Goal: Use online tool/utility: Utilize a website feature to perform a specific function

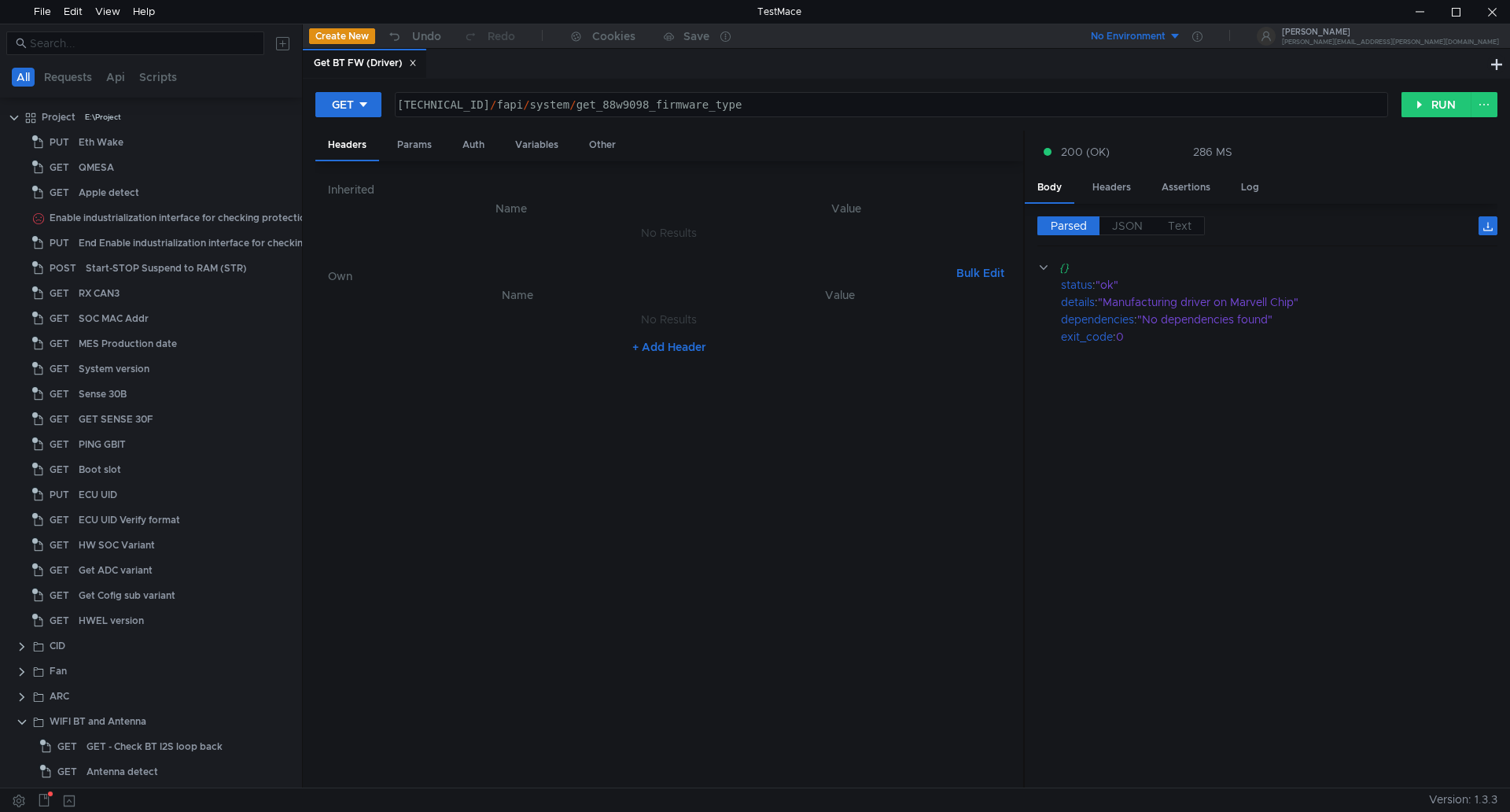
click at [416, 60] on icon at bounding box center [413, 63] width 8 height 8
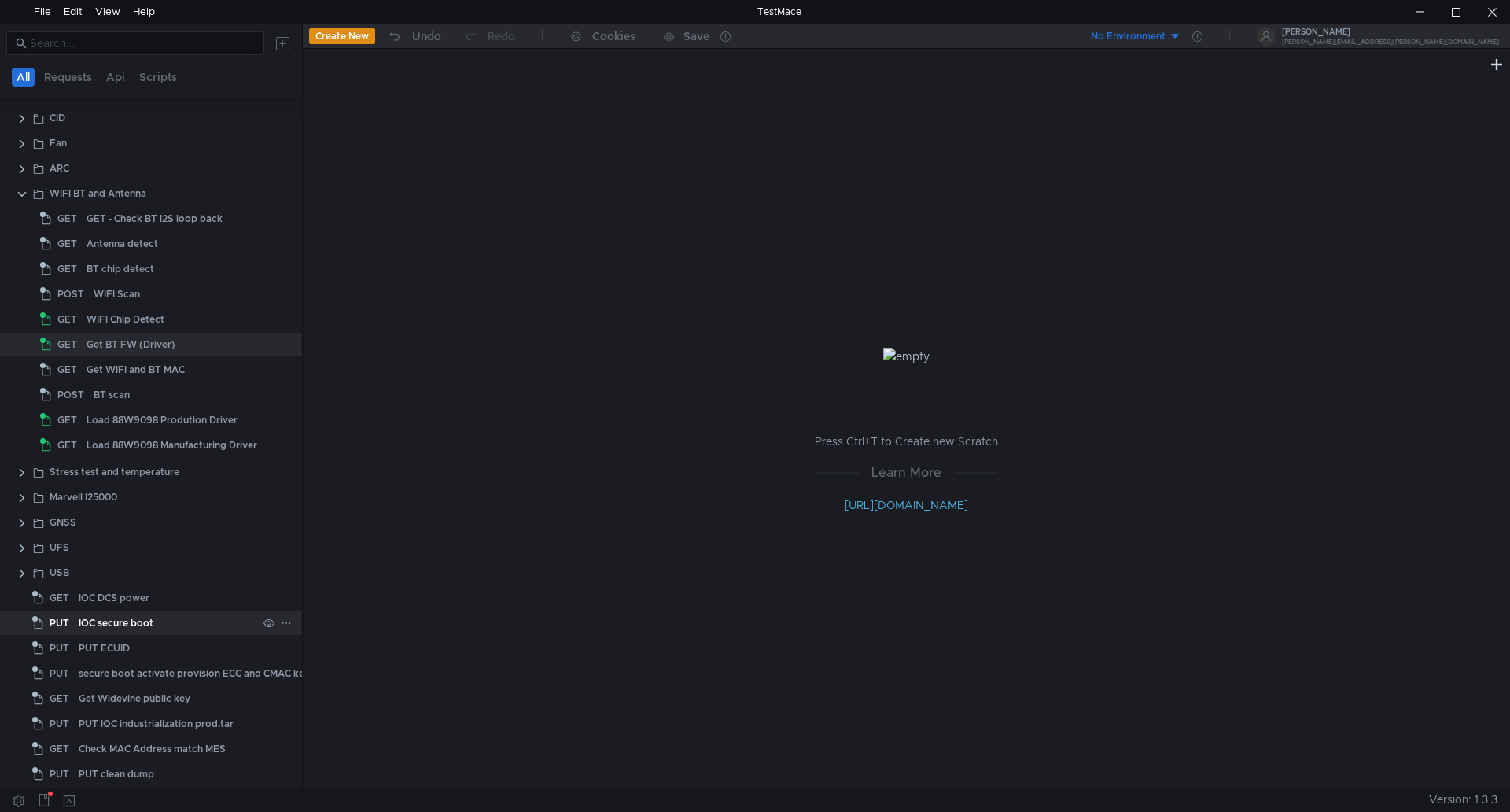
scroll to position [531, 0]
click at [24, 550] on clr-icon at bounding box center [22, 546] width 12 height 12
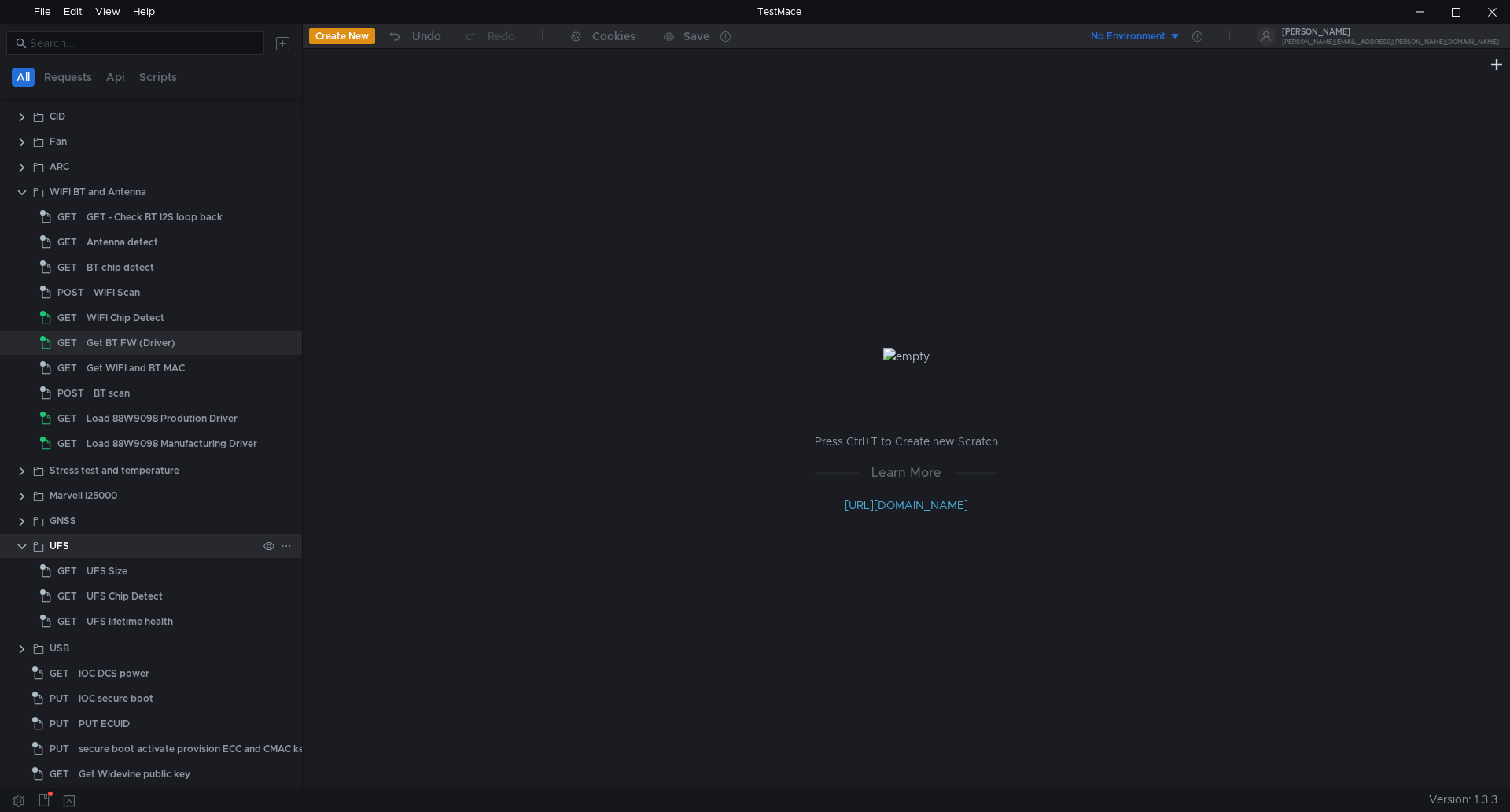
click at [24, 550] on clr-icon at bounding box center [22, 546] width 12 height 12
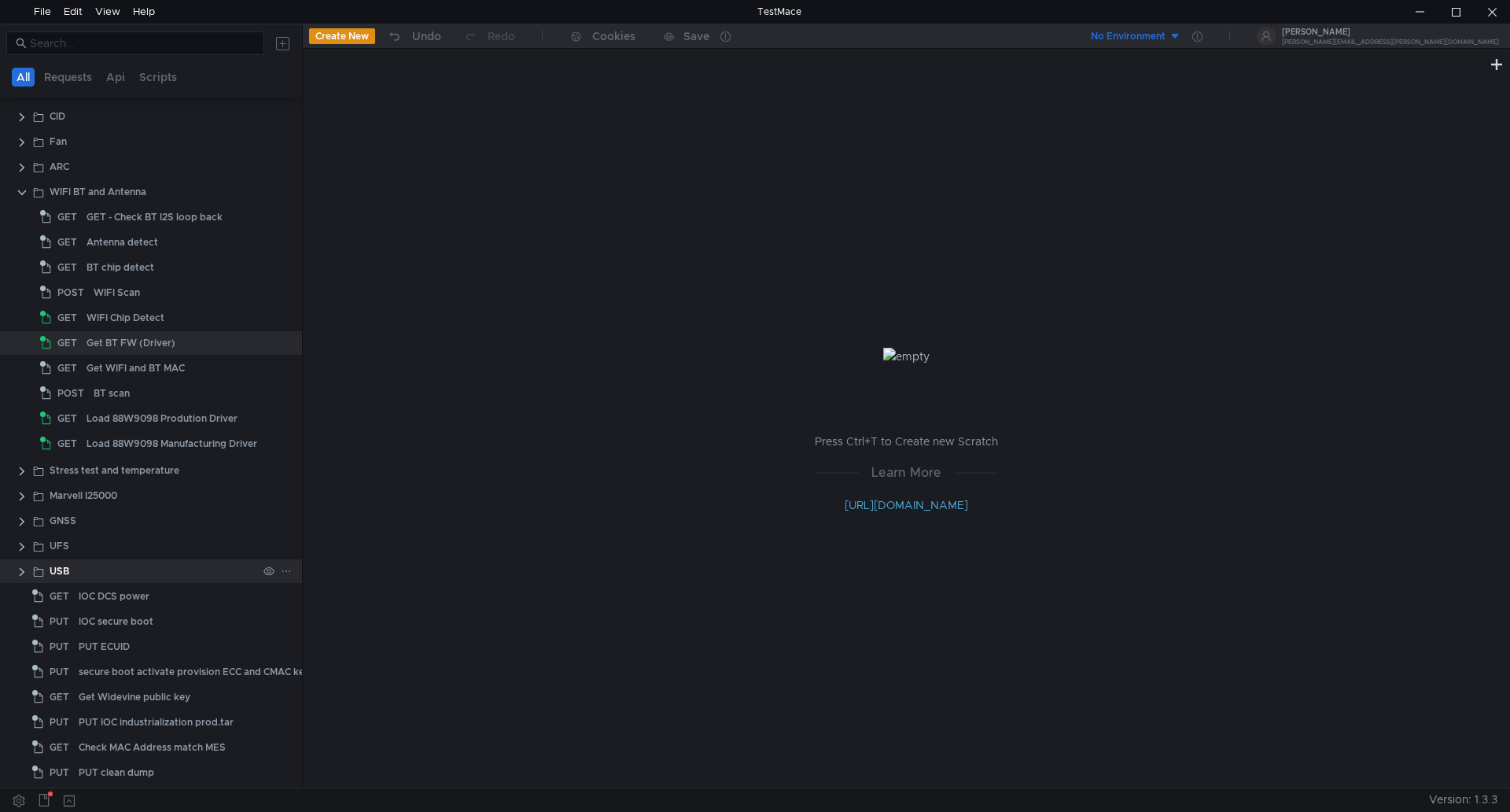
click at [20, 565] on clr-icon at bounding box center [22, 571] width 12 height 12
click at [22, 521] on clr-icon at bounding box center [22, 521] width 12 height 12
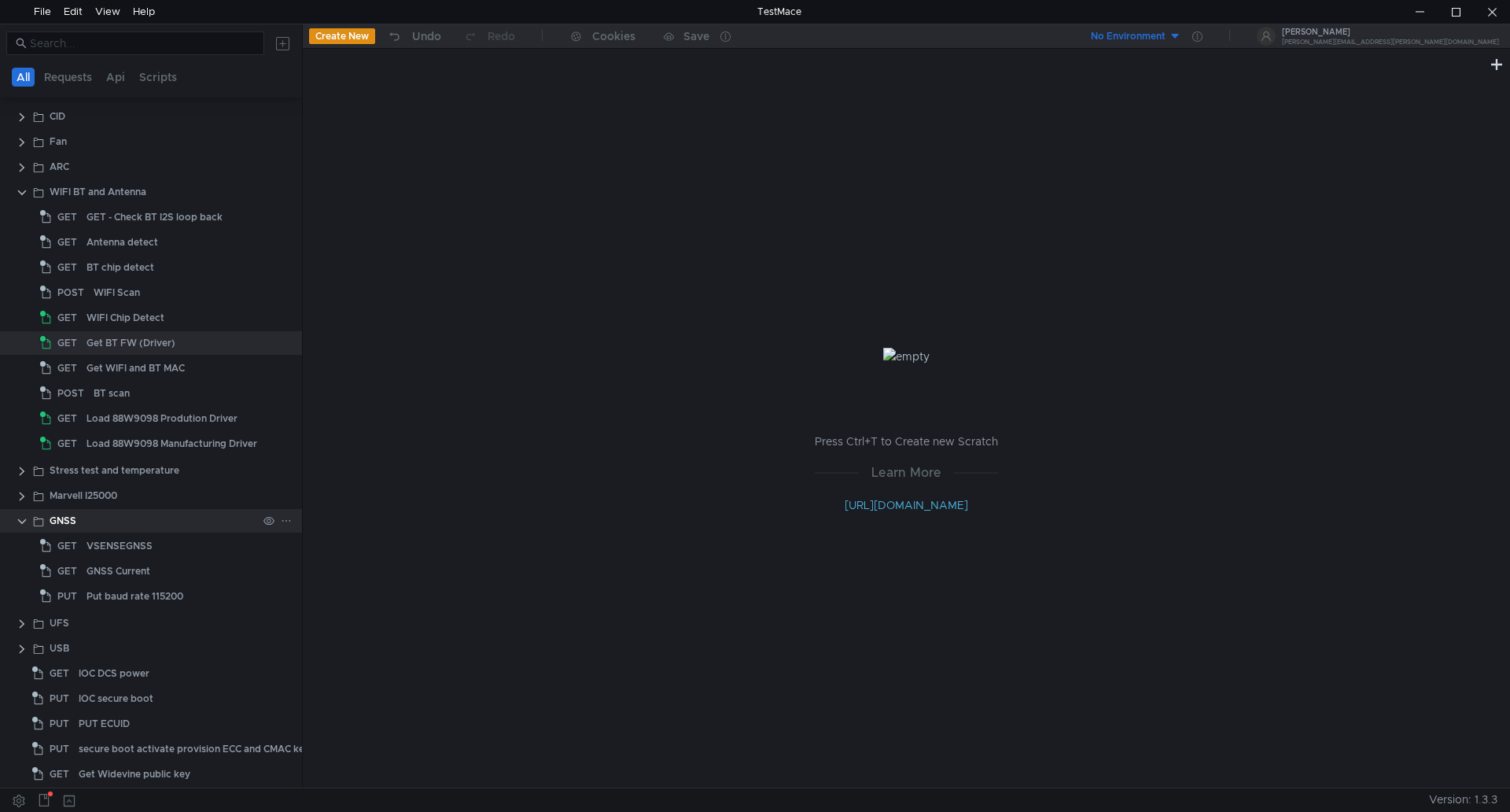
click at [22, 521] on clr-icon at bounding box center [22, 521] width 12 height 12
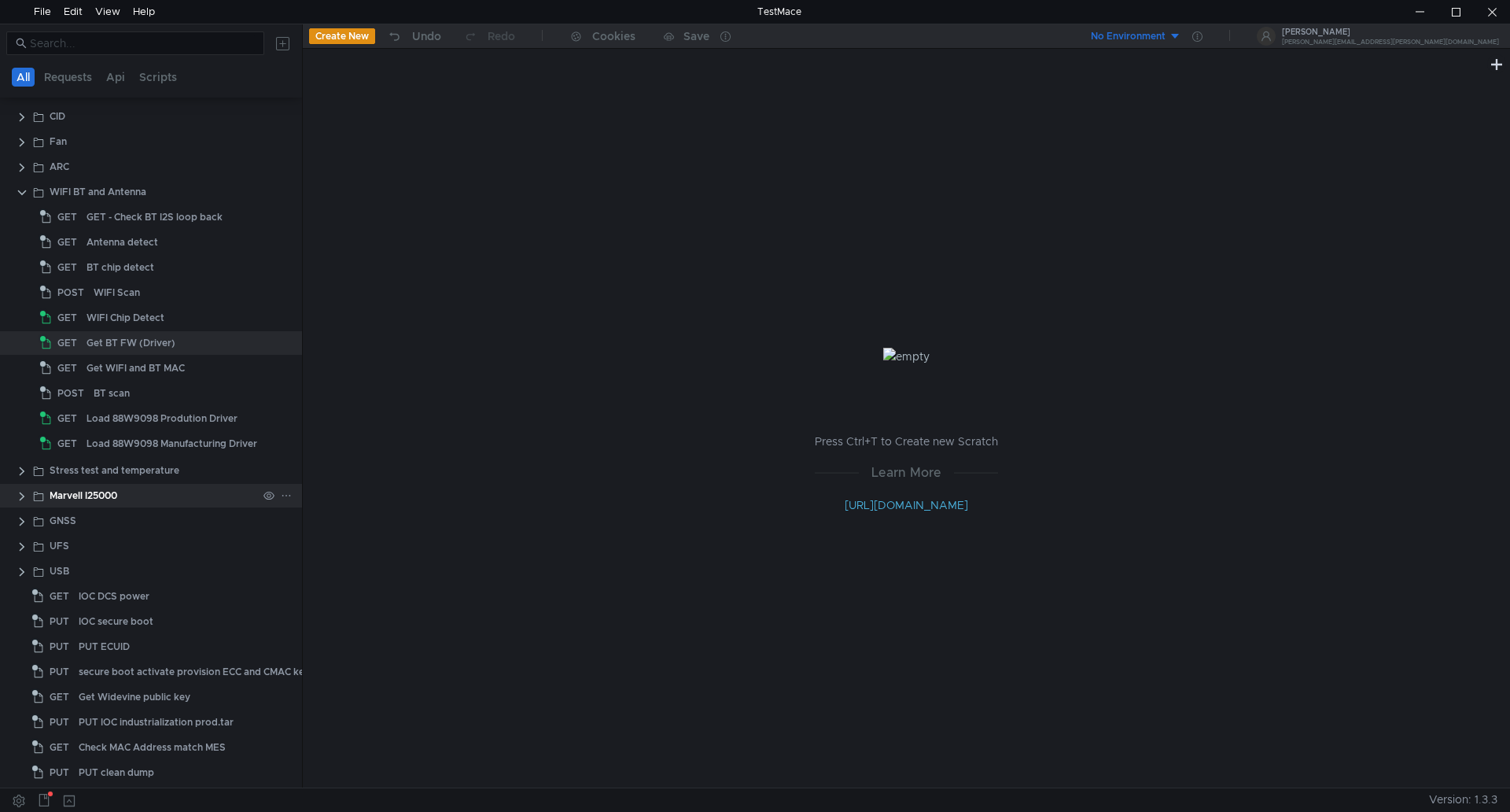
click at [21, 494] on clr-icon at bounding box center [22, 496] width 12 height 12
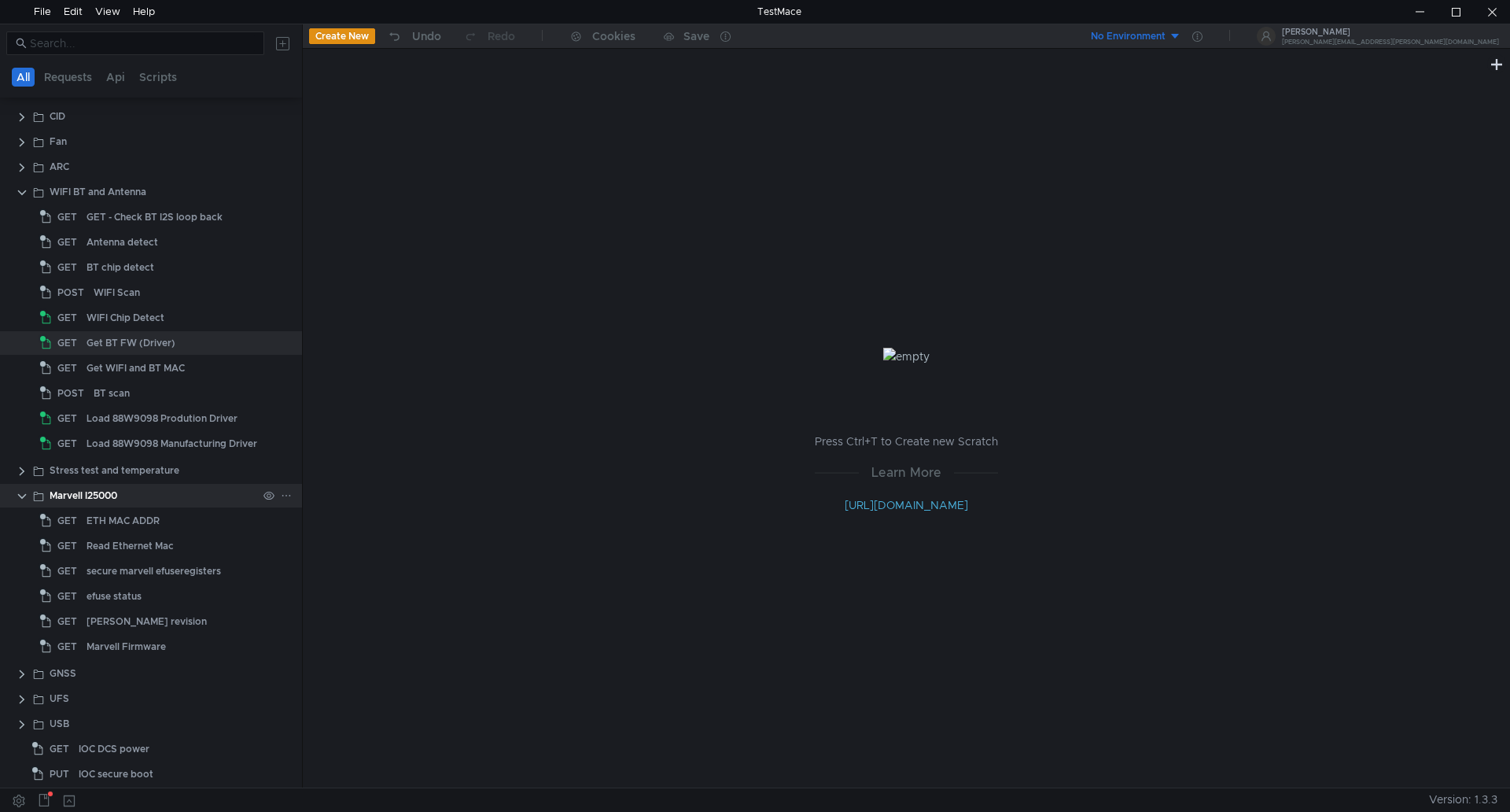
click at [21, 494] on clr-icon at bounding box center [22, 496] width 12 height 12
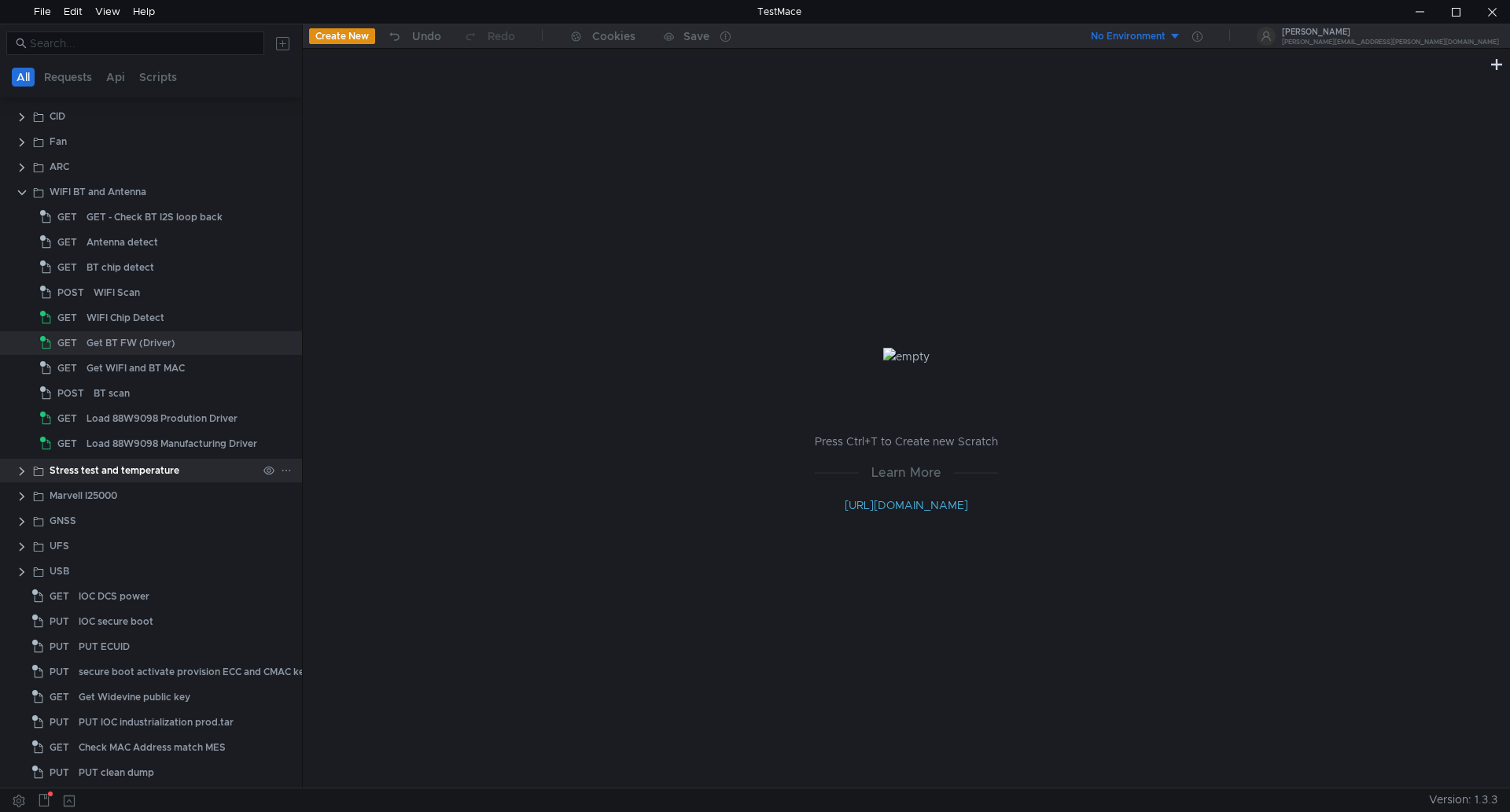
click at [23, 465] on clr-icon at bounding box center [22, 471] width 12 height 12
click at [26, 464] on app-app-tree-node-expander at bounding box center [22, 470] width 12 height 24
click at [19, 469] on clr-icon at bounding box center [22, 471] width 12 height 12
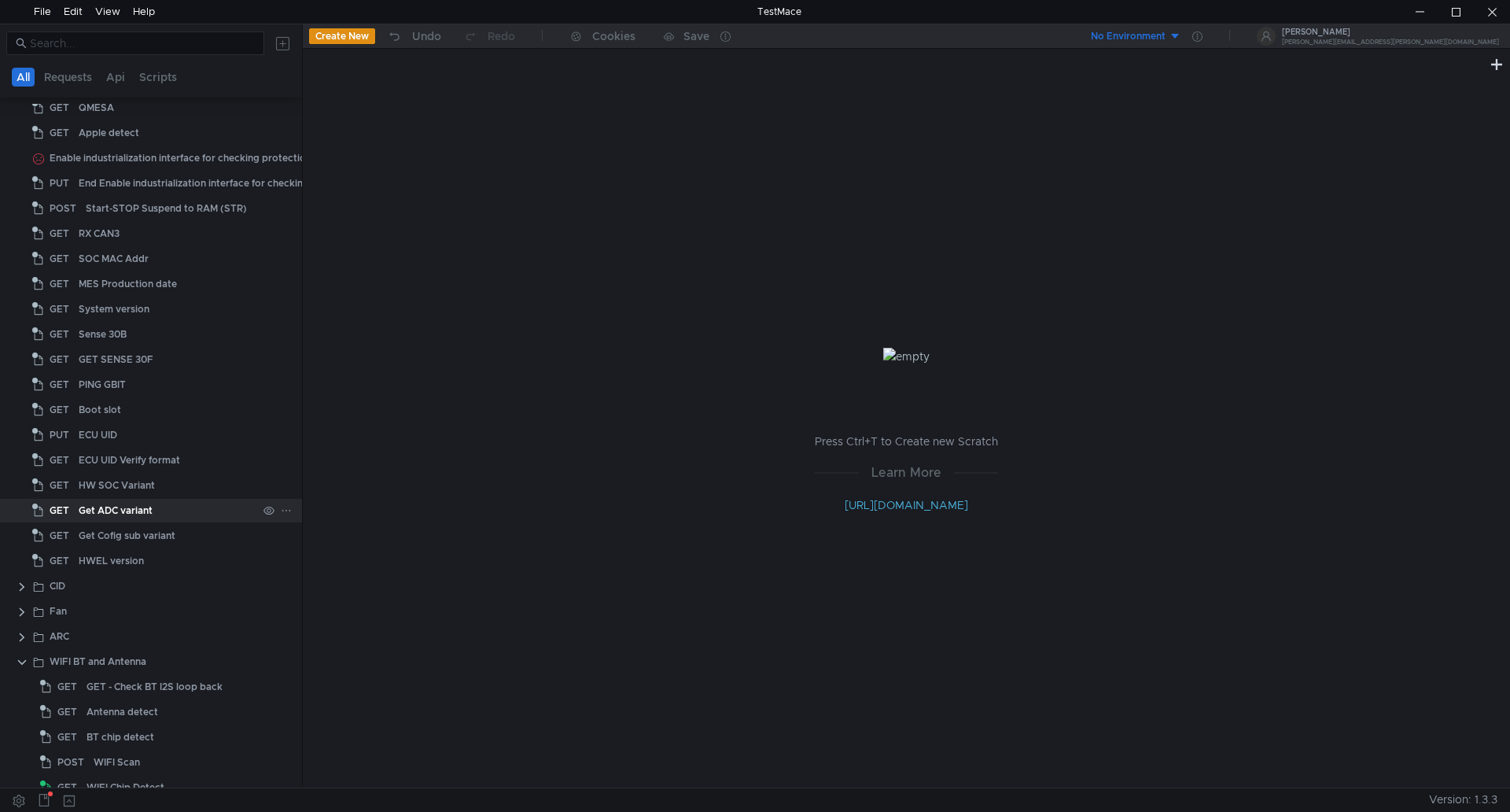
scroll to position [59, 0]
click at [20, 658] on clr-icon at bounding box center [22, 662] width 12 height 12
click at [18, 611] on clr-icon at bounding box center [22, 613] width 12 height 12
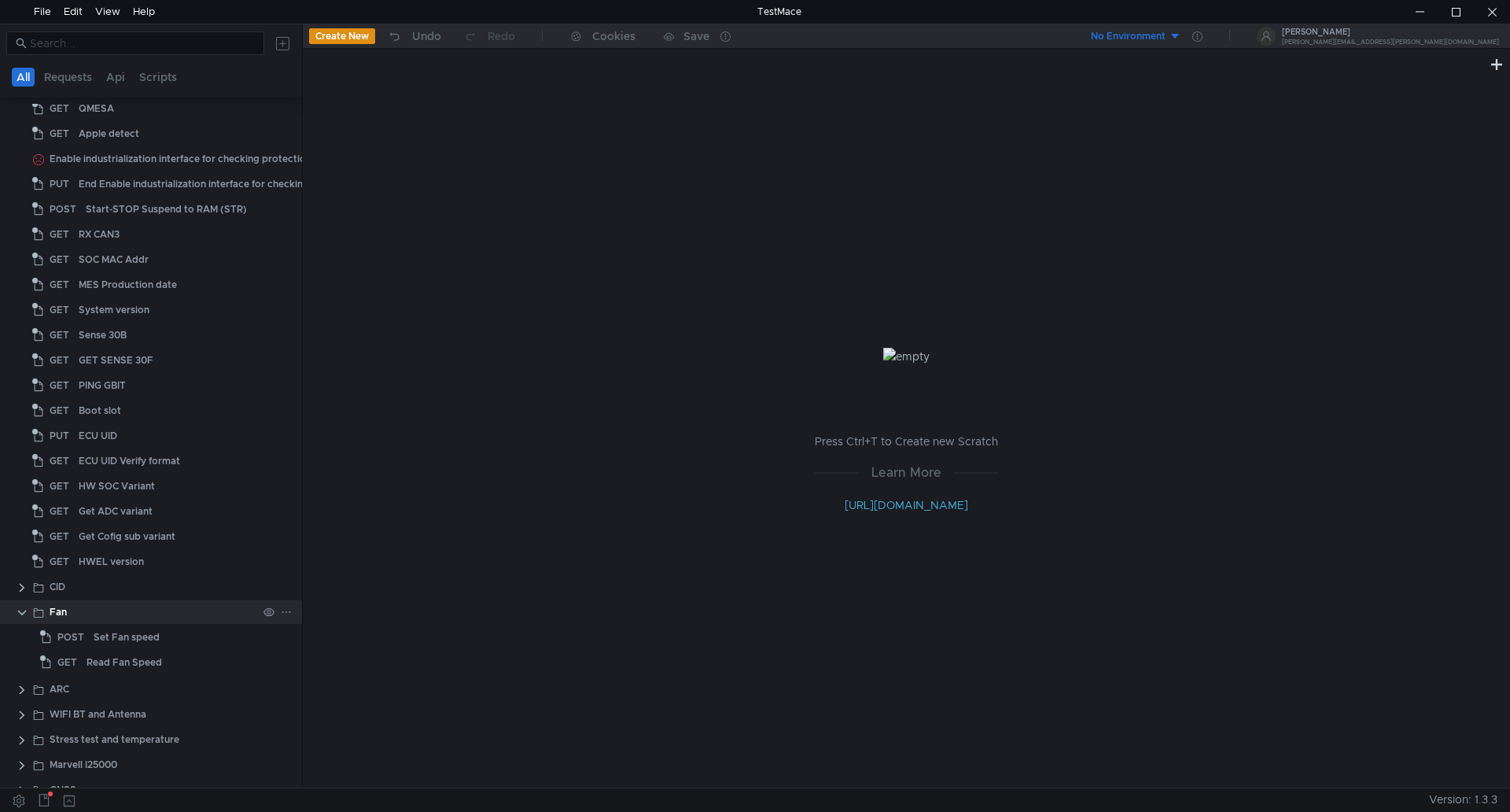
click at [18, 611] on clr-icon at bounding box center [22, 613] width 12 height 12
click at [17, 589] on clr-icon at bounding box center [22, 587] width 12 height 12
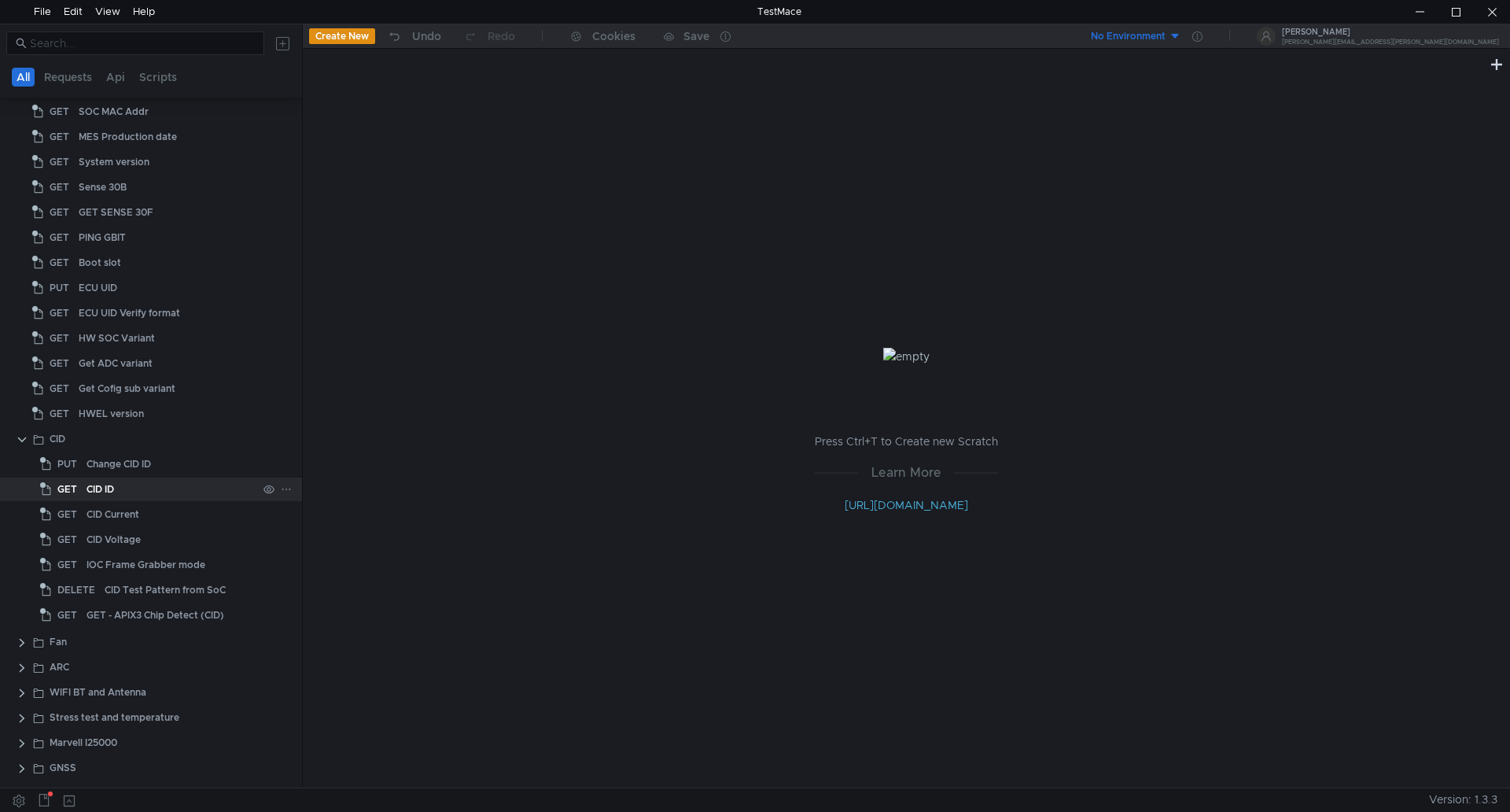
scroll to position [216, 0]
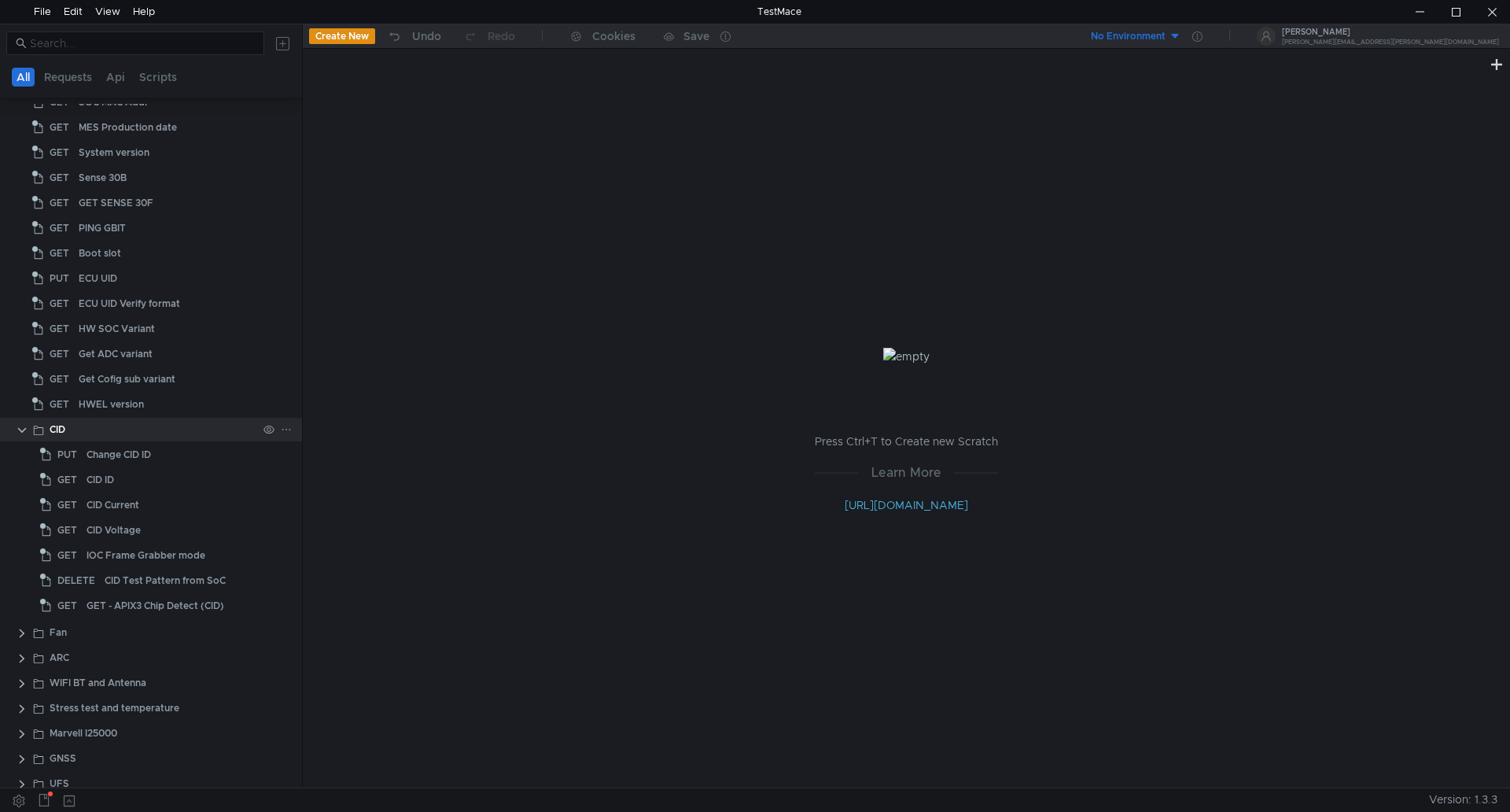
click at [26, 429] on clr-icon at bounding box center [22, 430] width 12 height 12
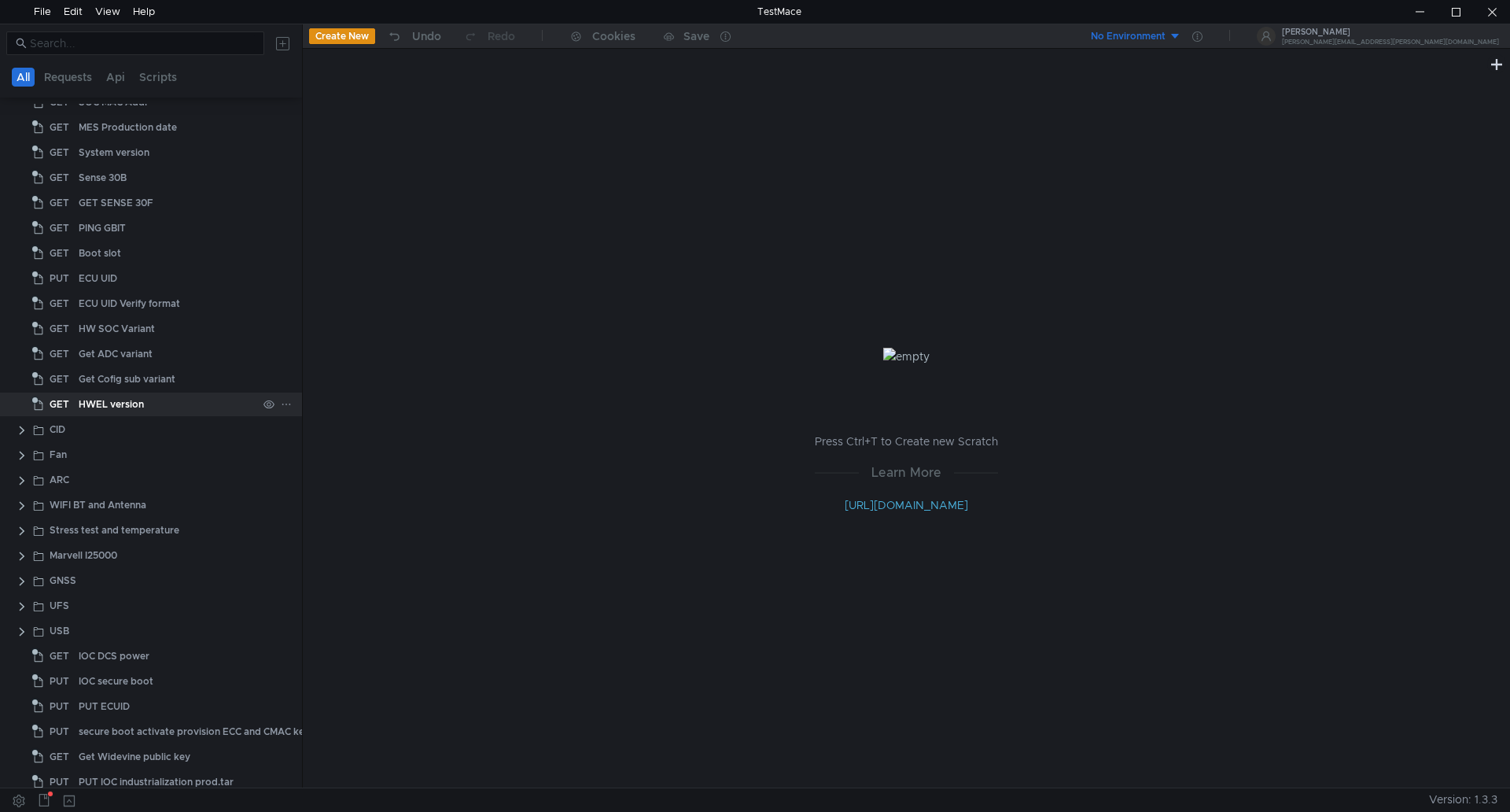
click at [111, 408] on div "HWEL version" at bounding box center [111, 404] width 65 height 24
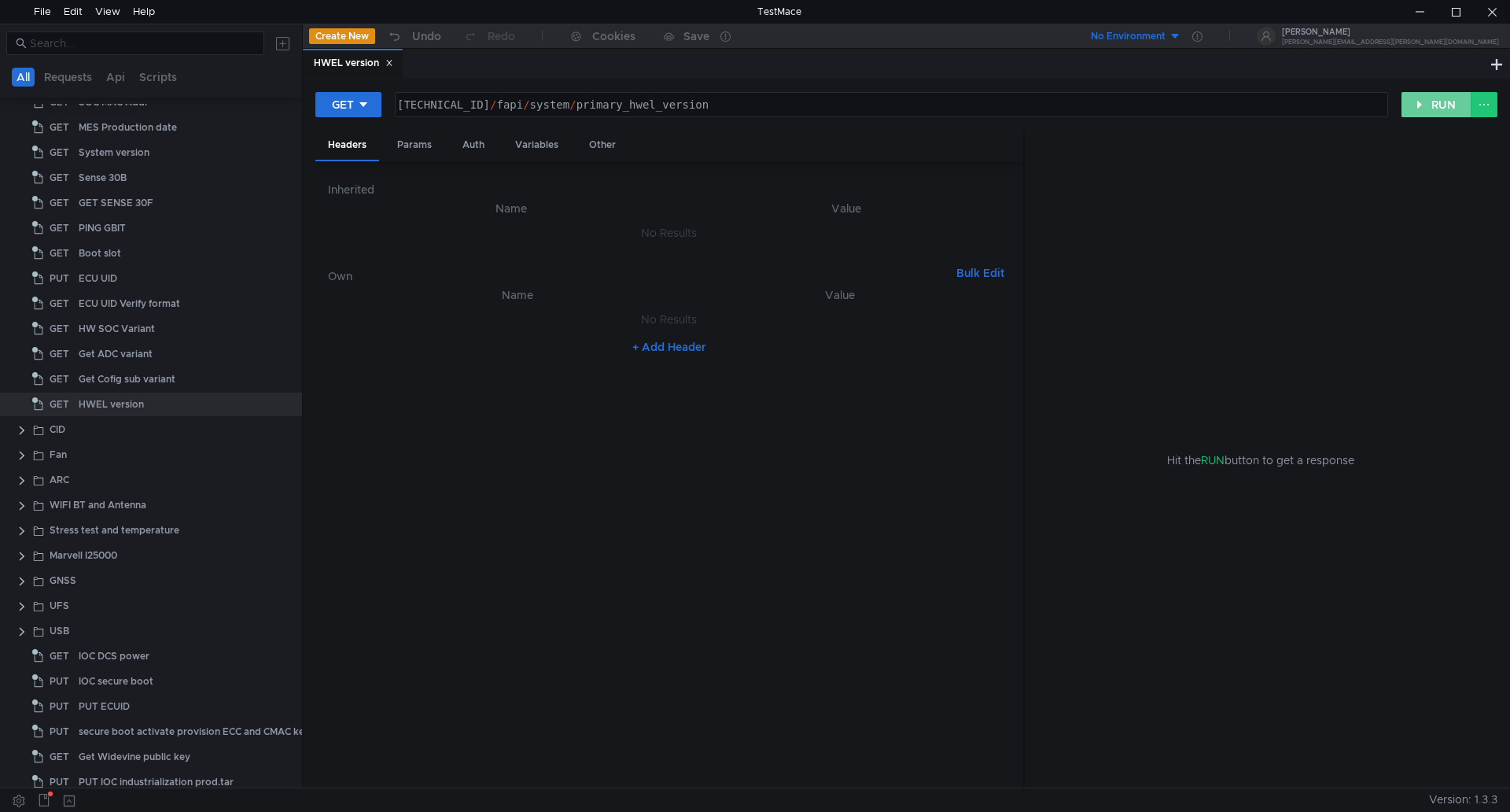
click at [1441, 104] on button "RUN" at bounding box center [1436, 104] width 70 height 25
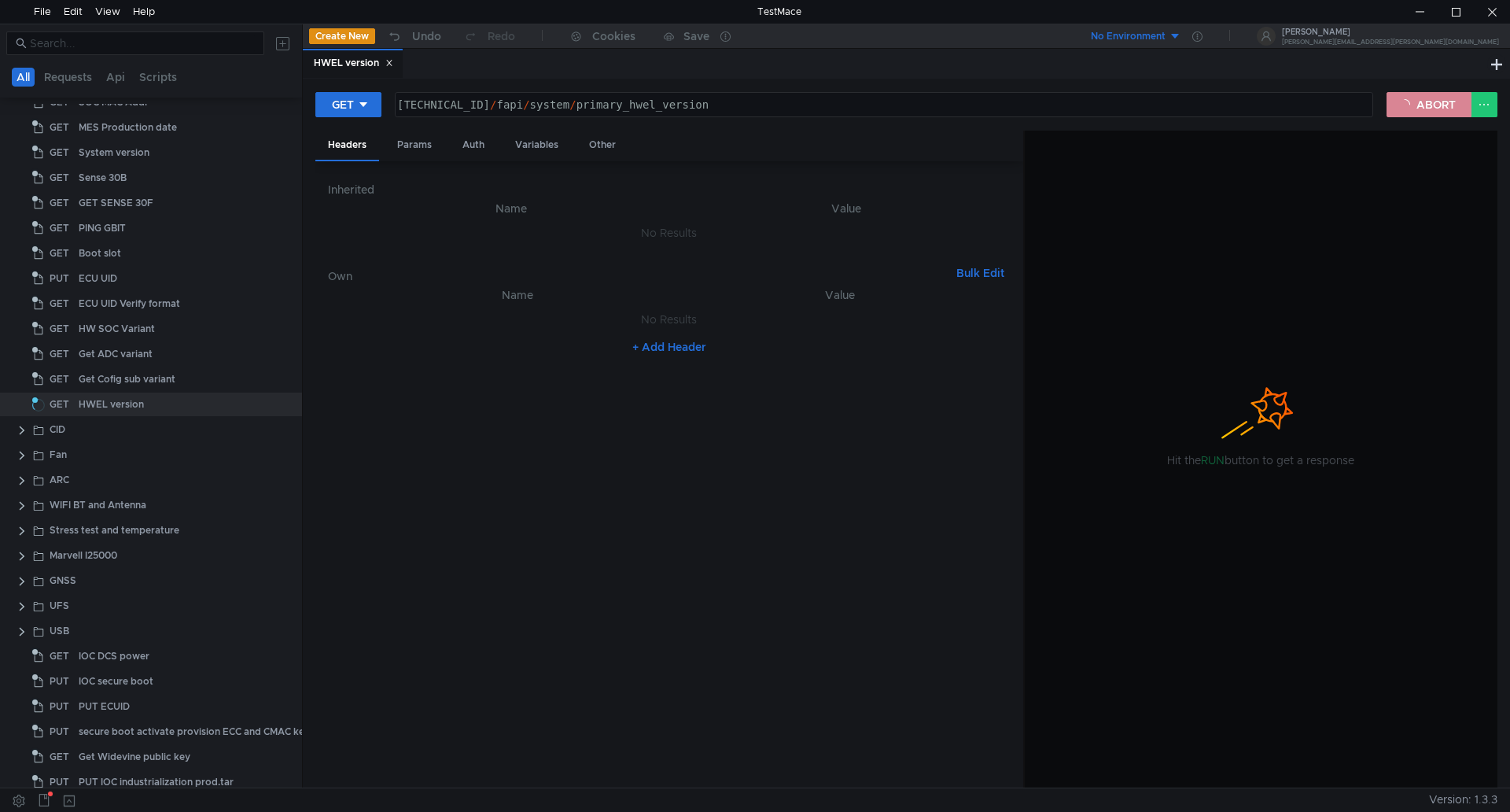
click at [1441, 102] on button "ABORT" at bounding box center [1429, 104] width 85 height 25
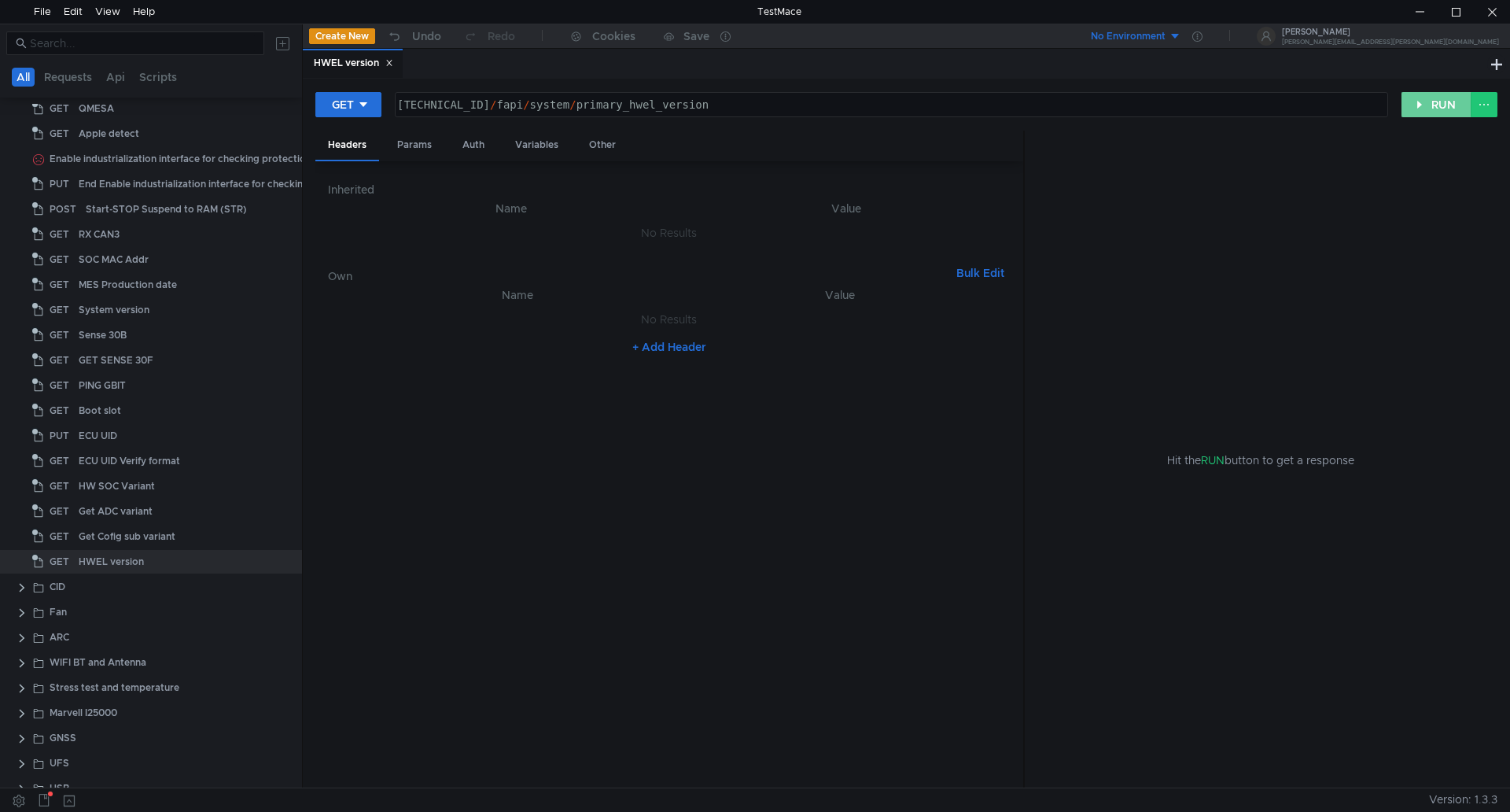
scroll to position [0, 0]
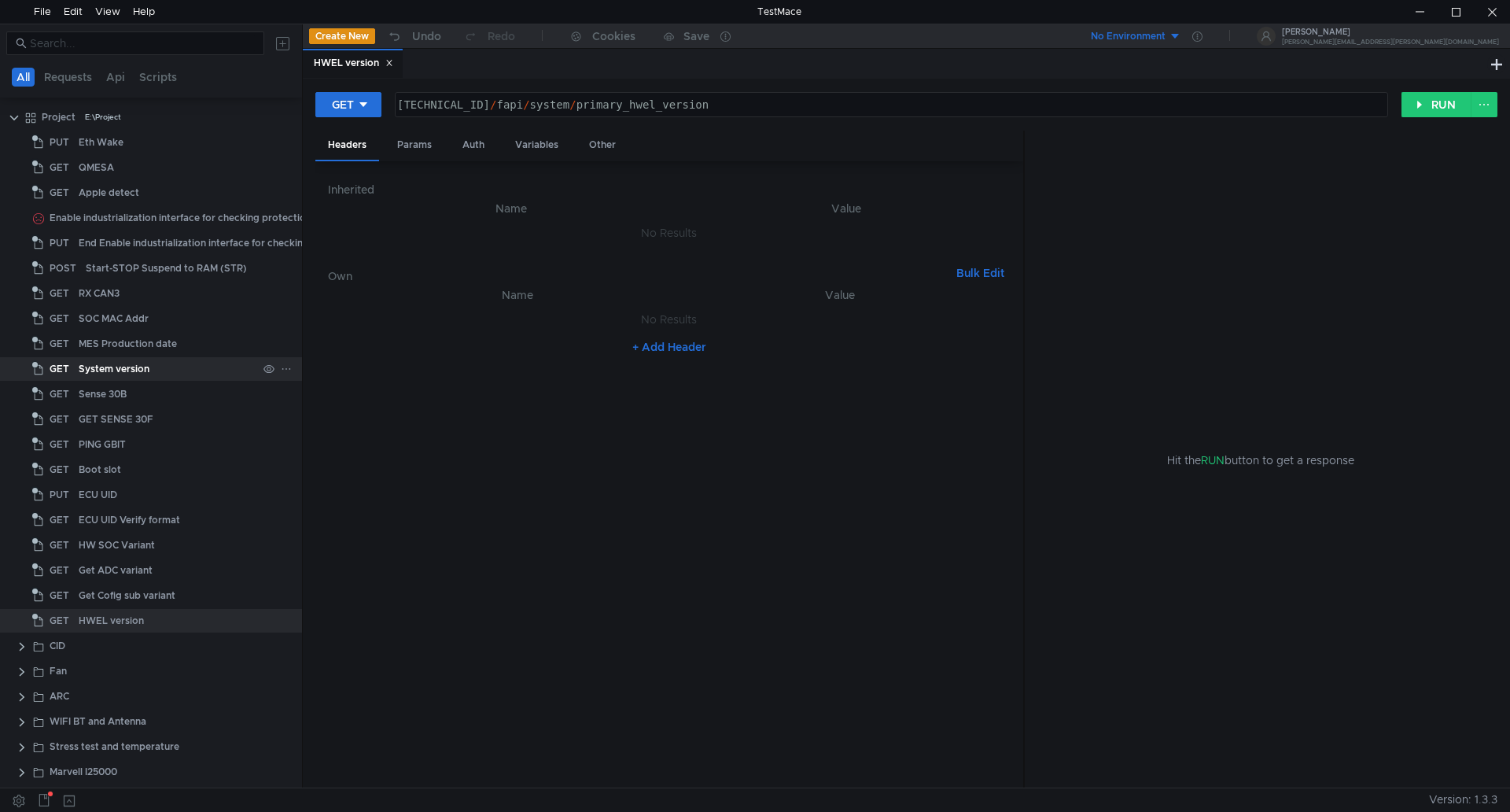
click at [129, 368] on div "System version" at bounding box center [114, 368] width 71 height 24
click at [1443, 103] on button "RUN" at bounding box center [1436, 104] width 70 height 25
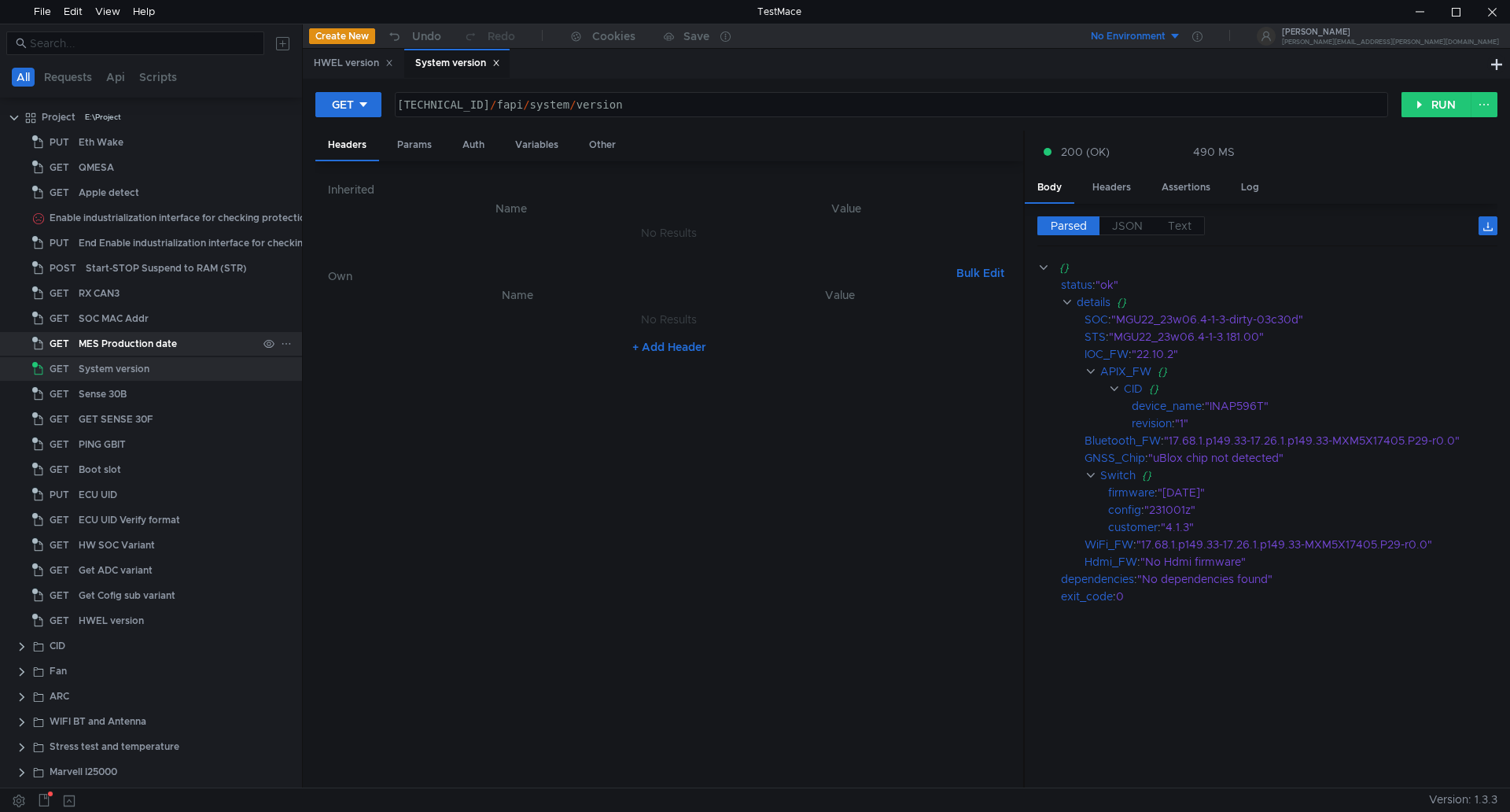
click at [154, 344] on div "MES Production date" at bounding box center [127, 344] width 99 height 24
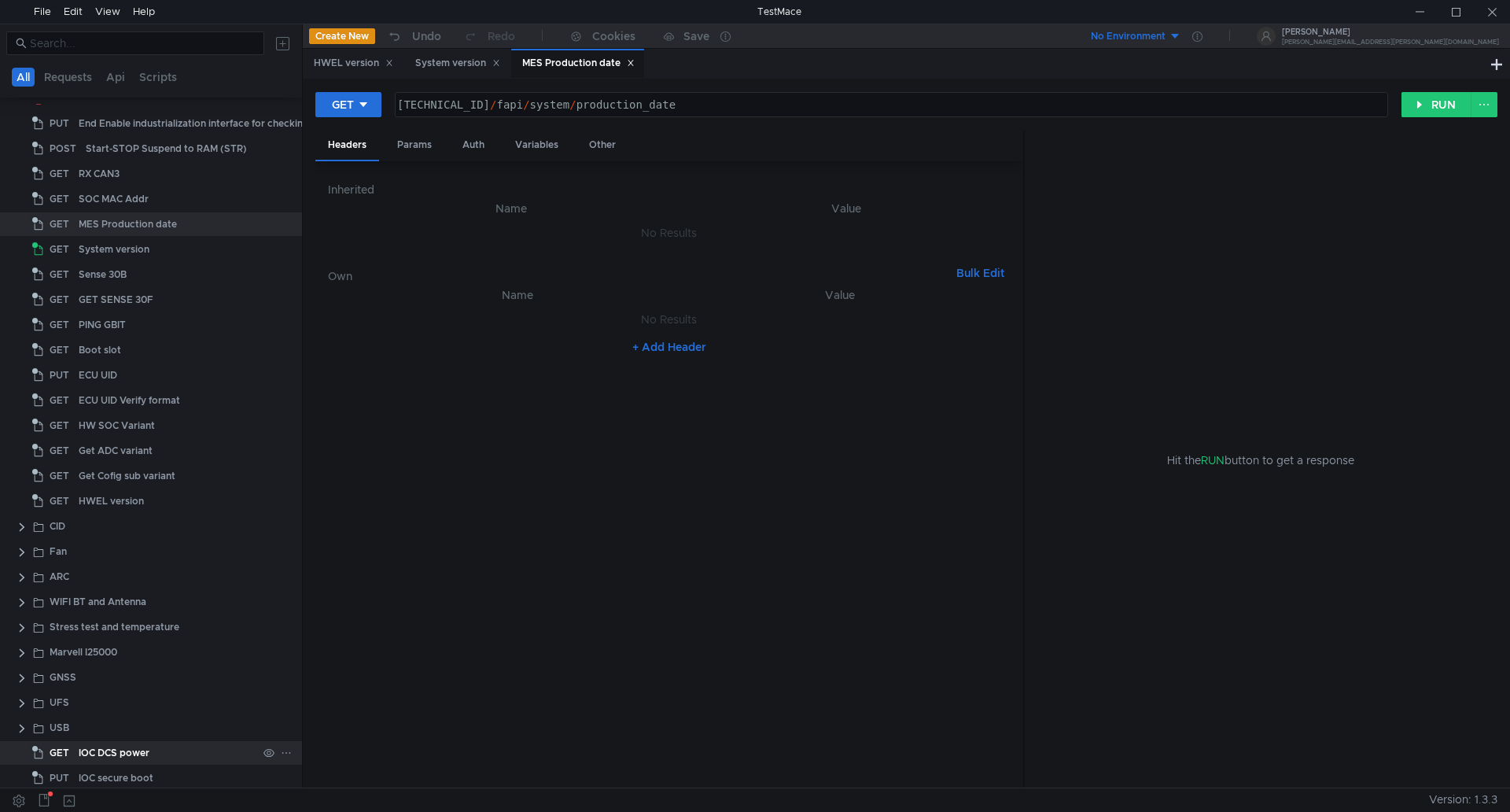
scroll to position [198, 0]
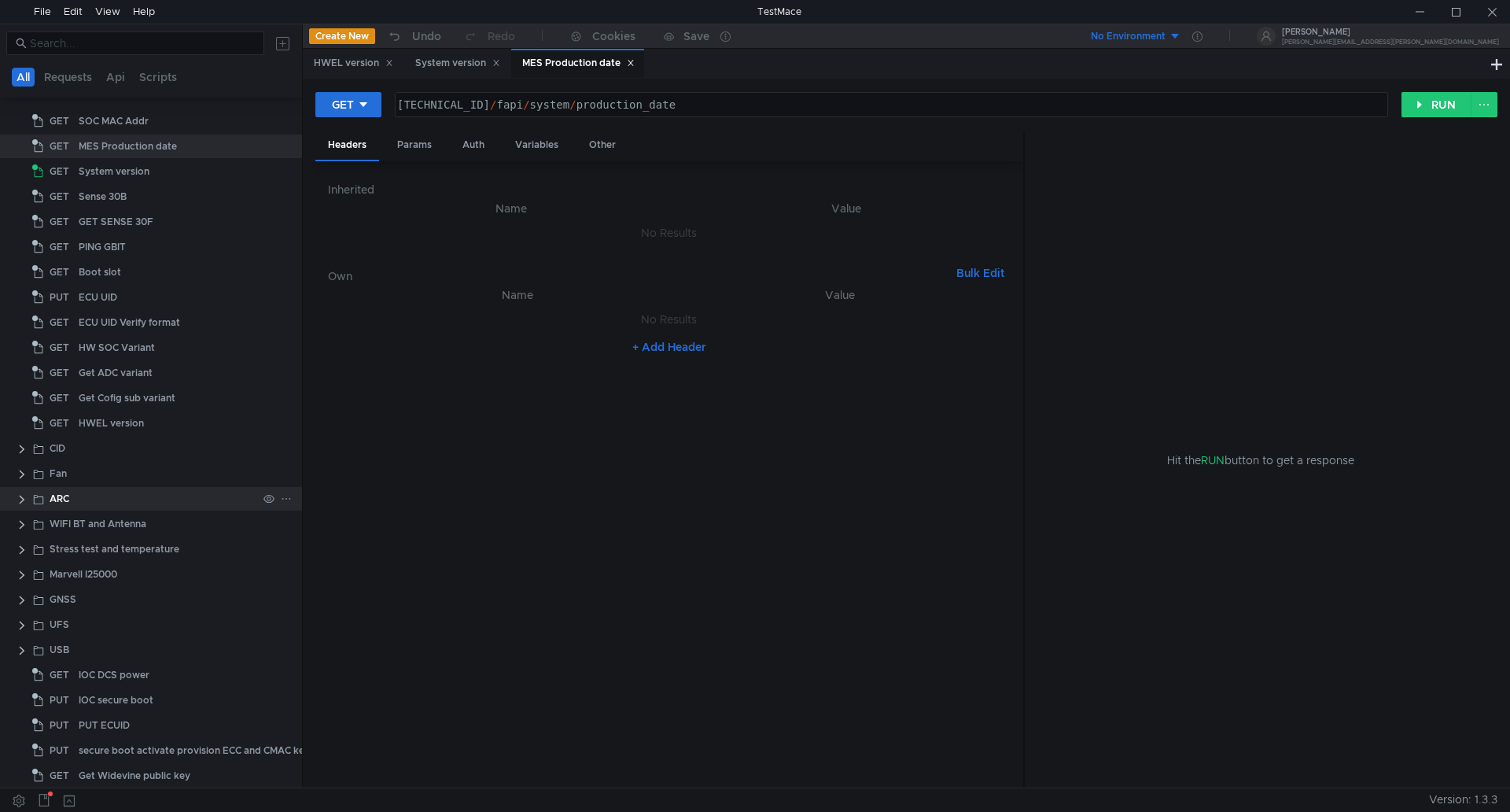
click at [21, 494] on clr-icon at bounding box center [22, 499] width 12 height 12
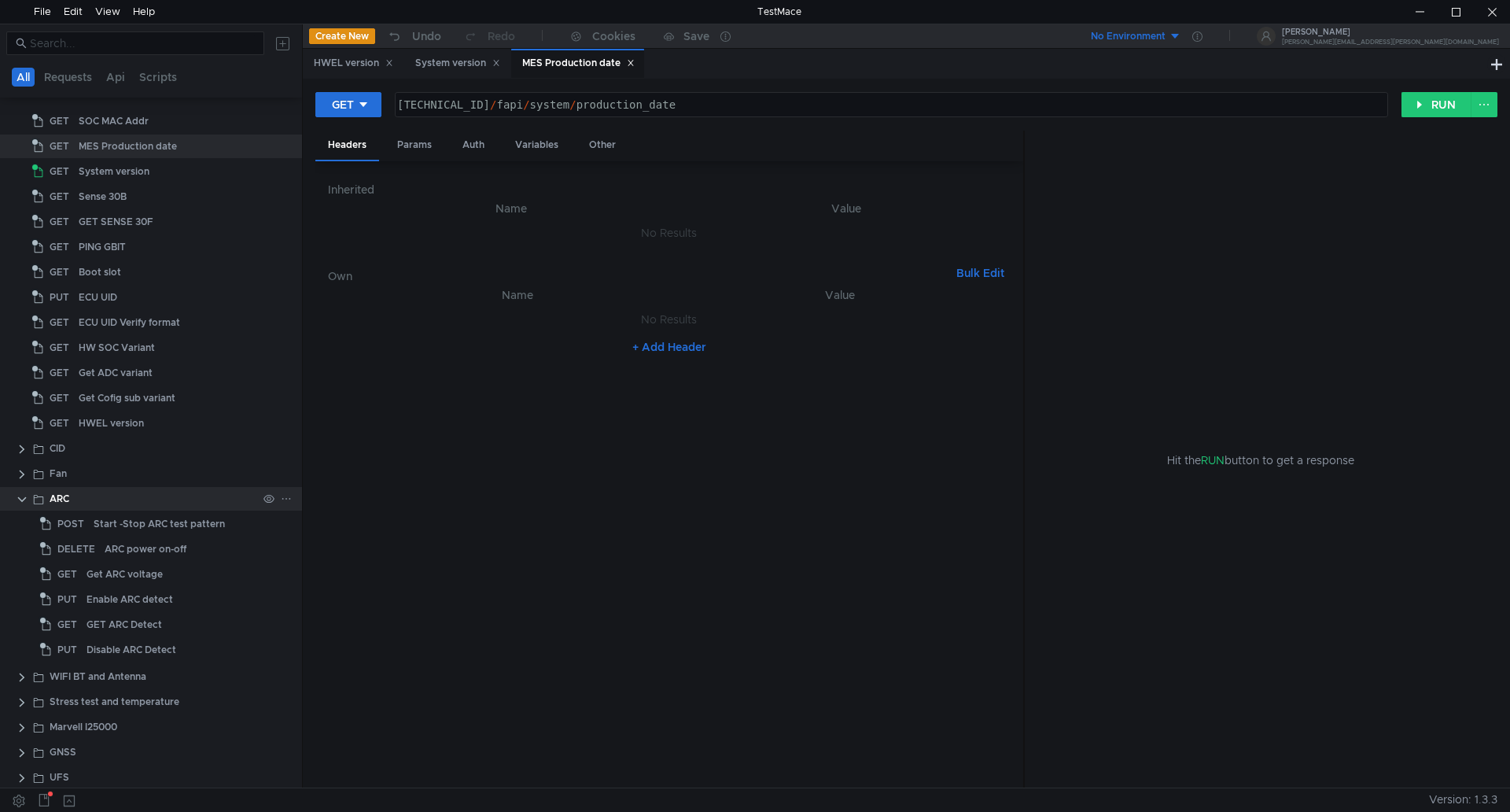
click at [17, 494] on clr-icon at bounding box center [22, 499] width 12 height 12
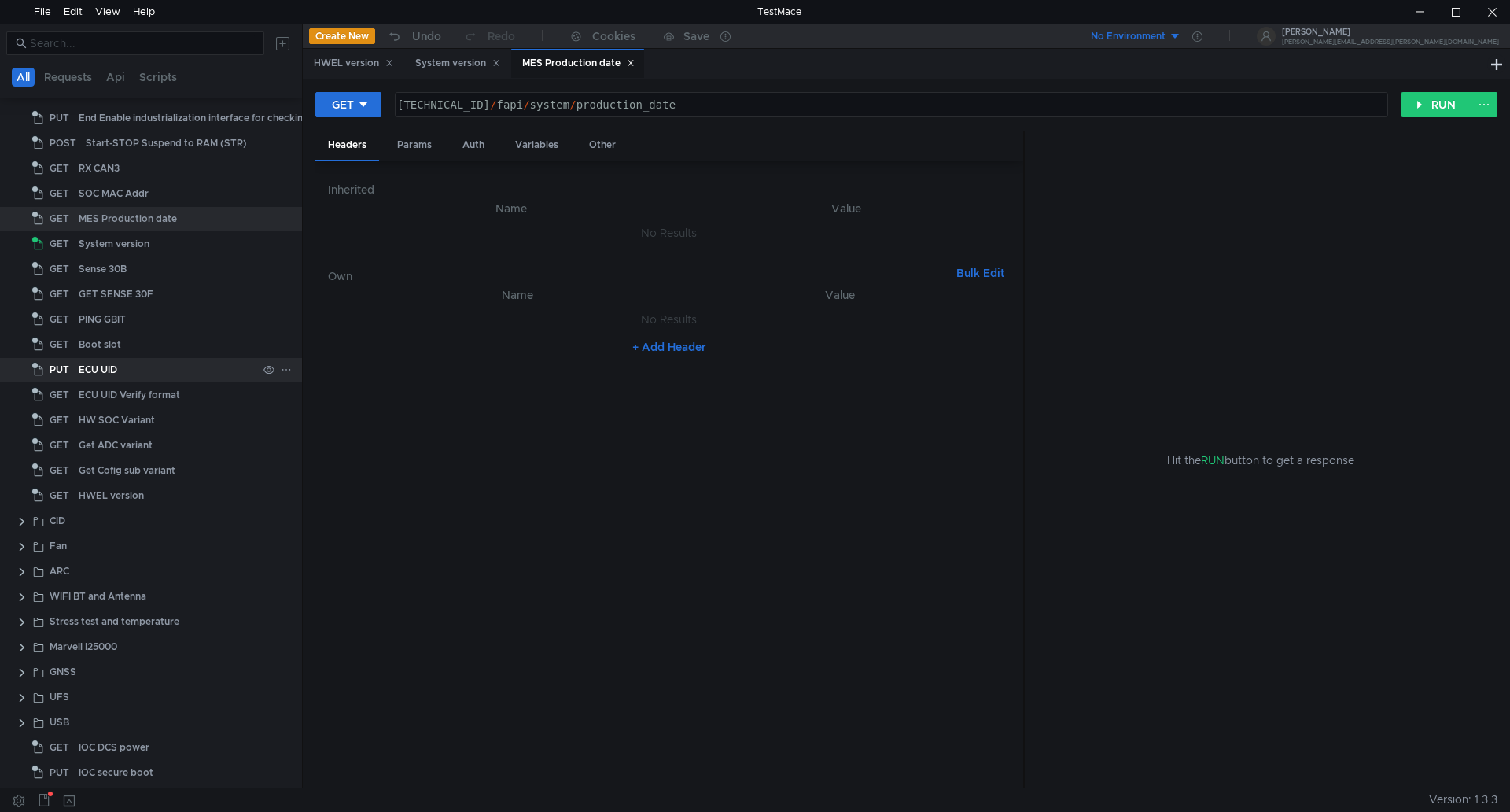
scroll to position [40, 0]
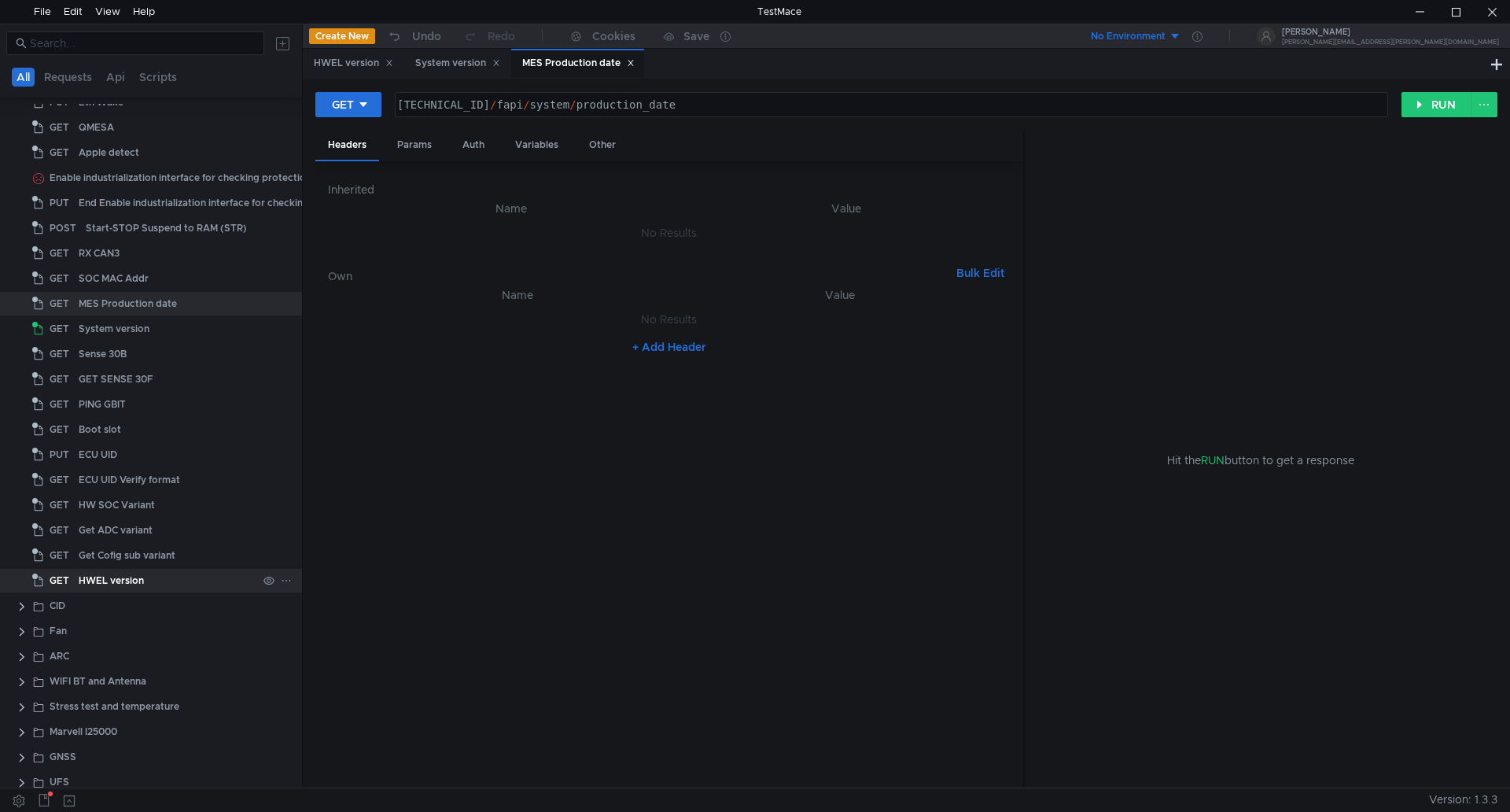
click at [135, 578] on div "HWEL version" at bounding box center [111, 580] width 65 height 24
click at [1413, 110] on button "RUN" at bounding box center [1436, 104] width 70 height 25
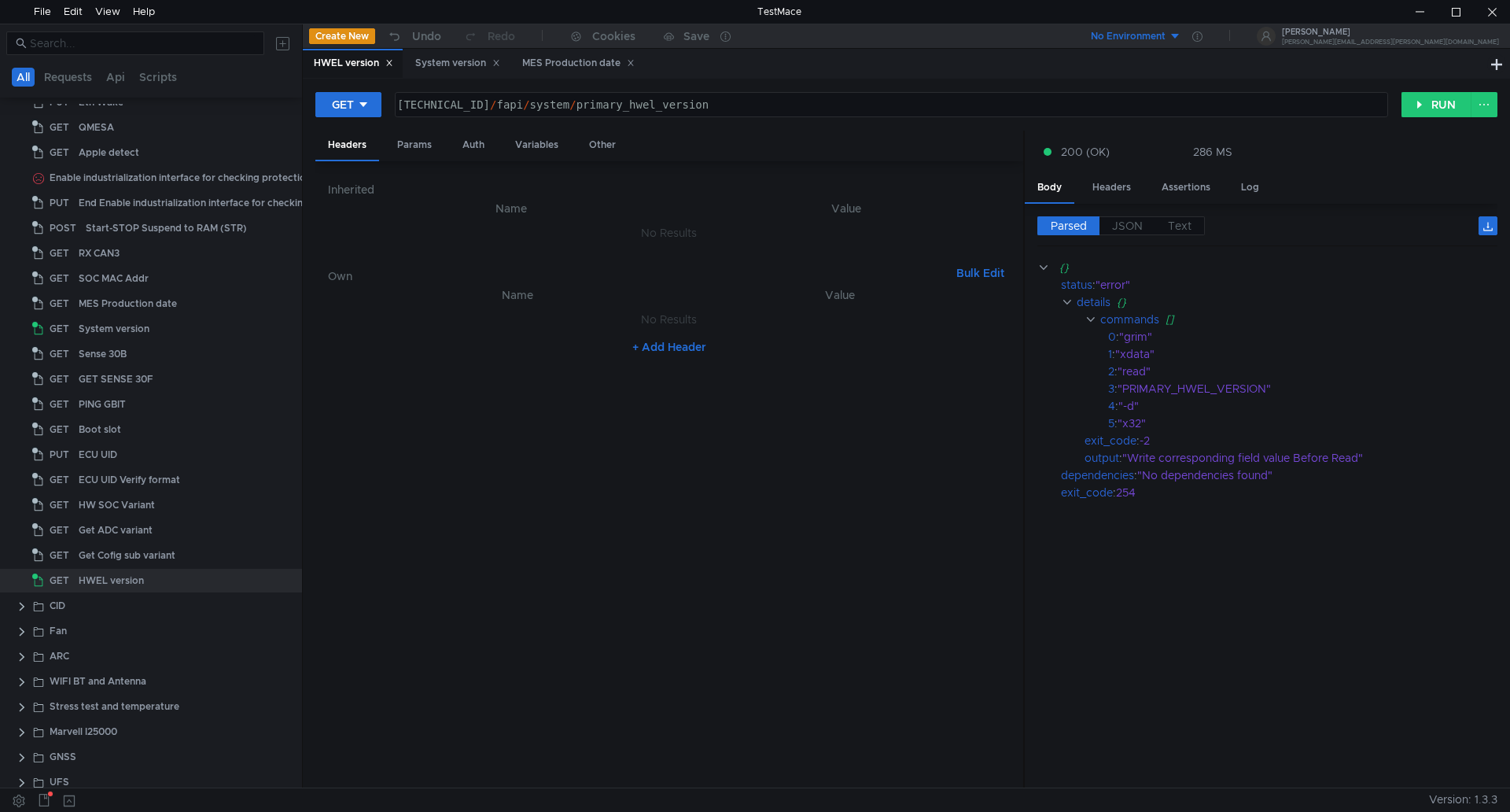
click at [388, 63] on icon at bounding box center [390, 63] width 8 height 8
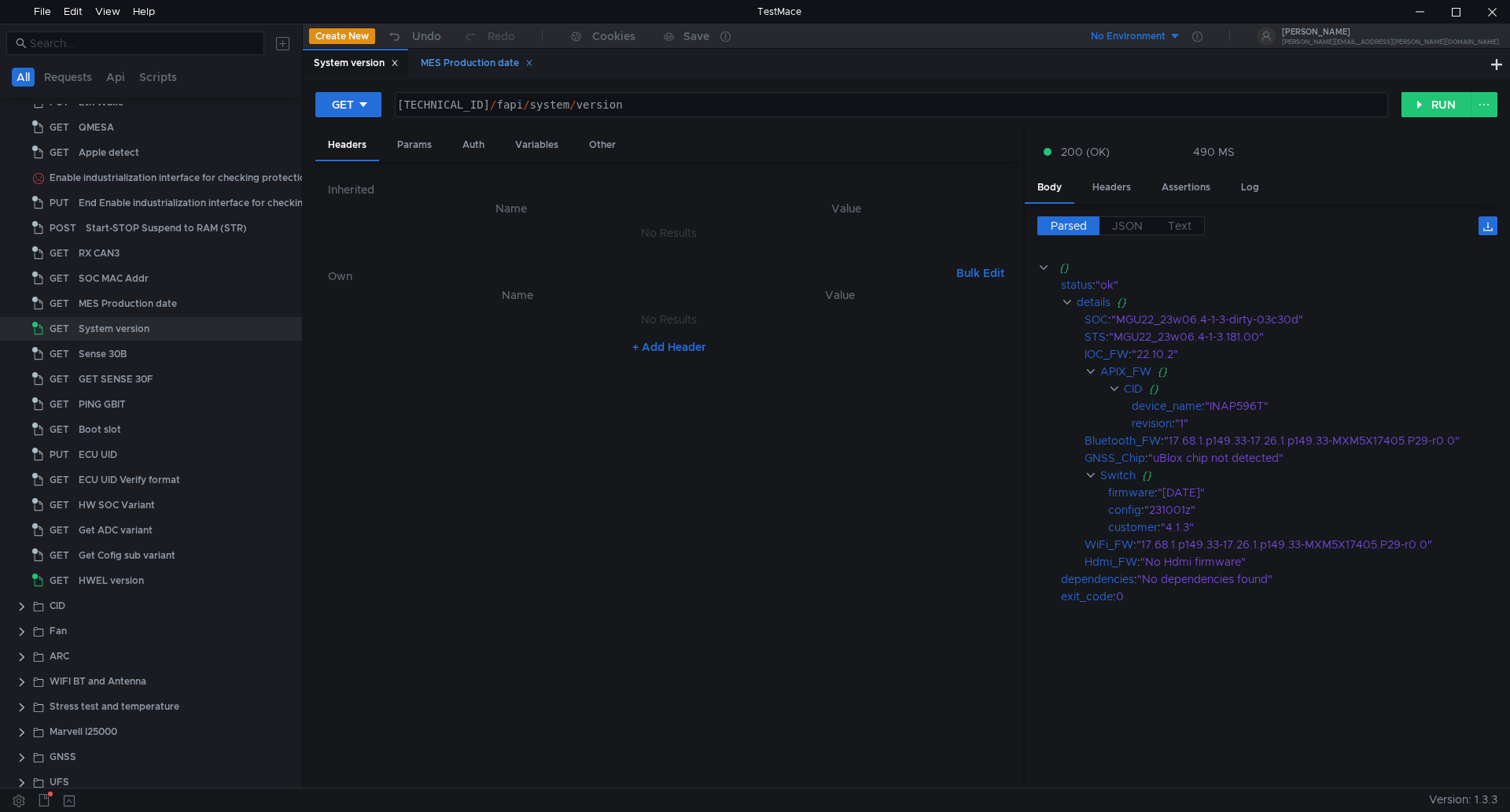
click at [531, 62] on icon at bounding box center [529, 63] width 6 height 6
click at [106, 450] on div "ECU UID" at bounding box center [98, 454] width 39 height 24
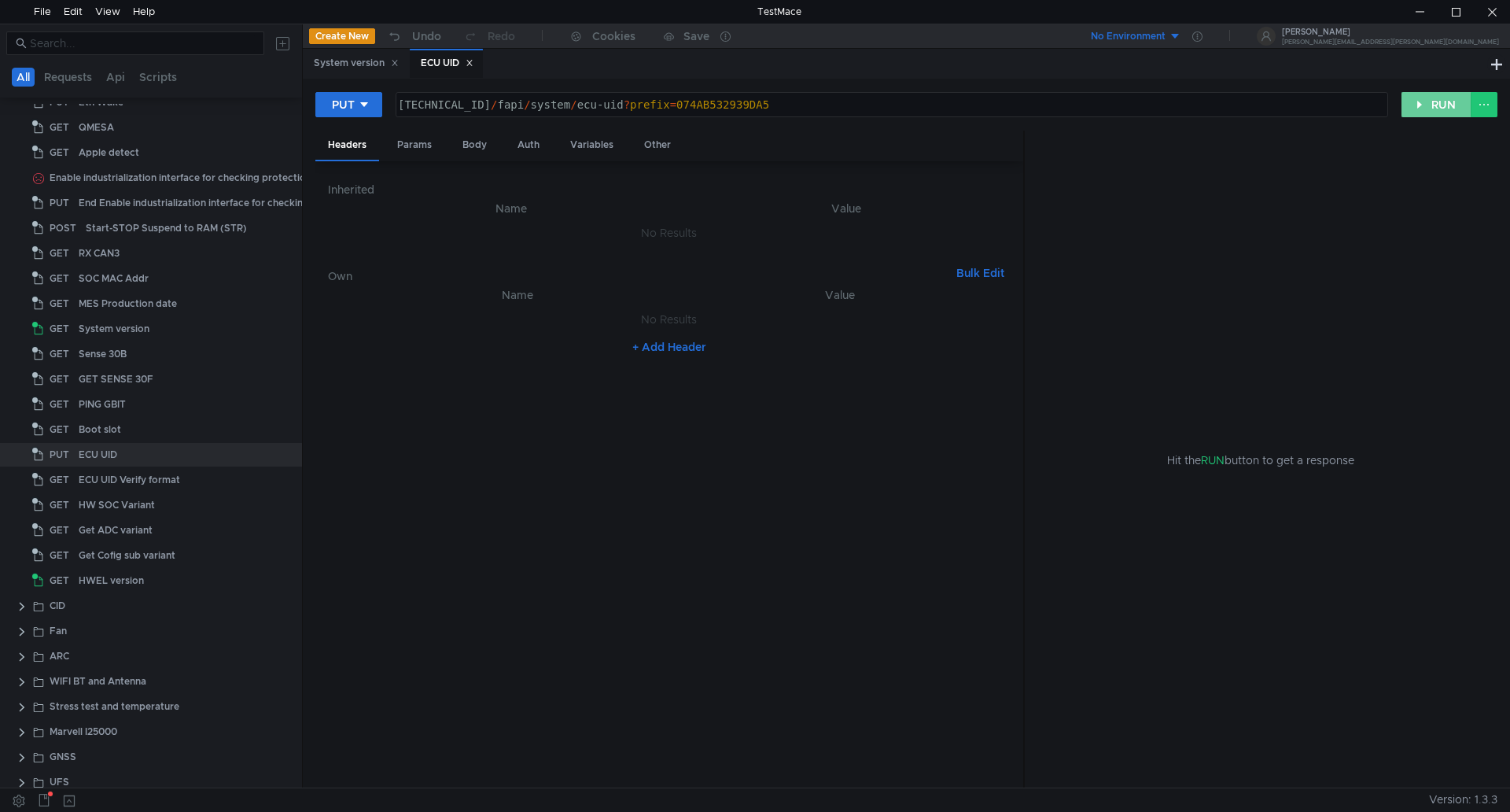
click at [1435, 103] on button "RUN" at bounding box center [1436, 104] width 70 height 25
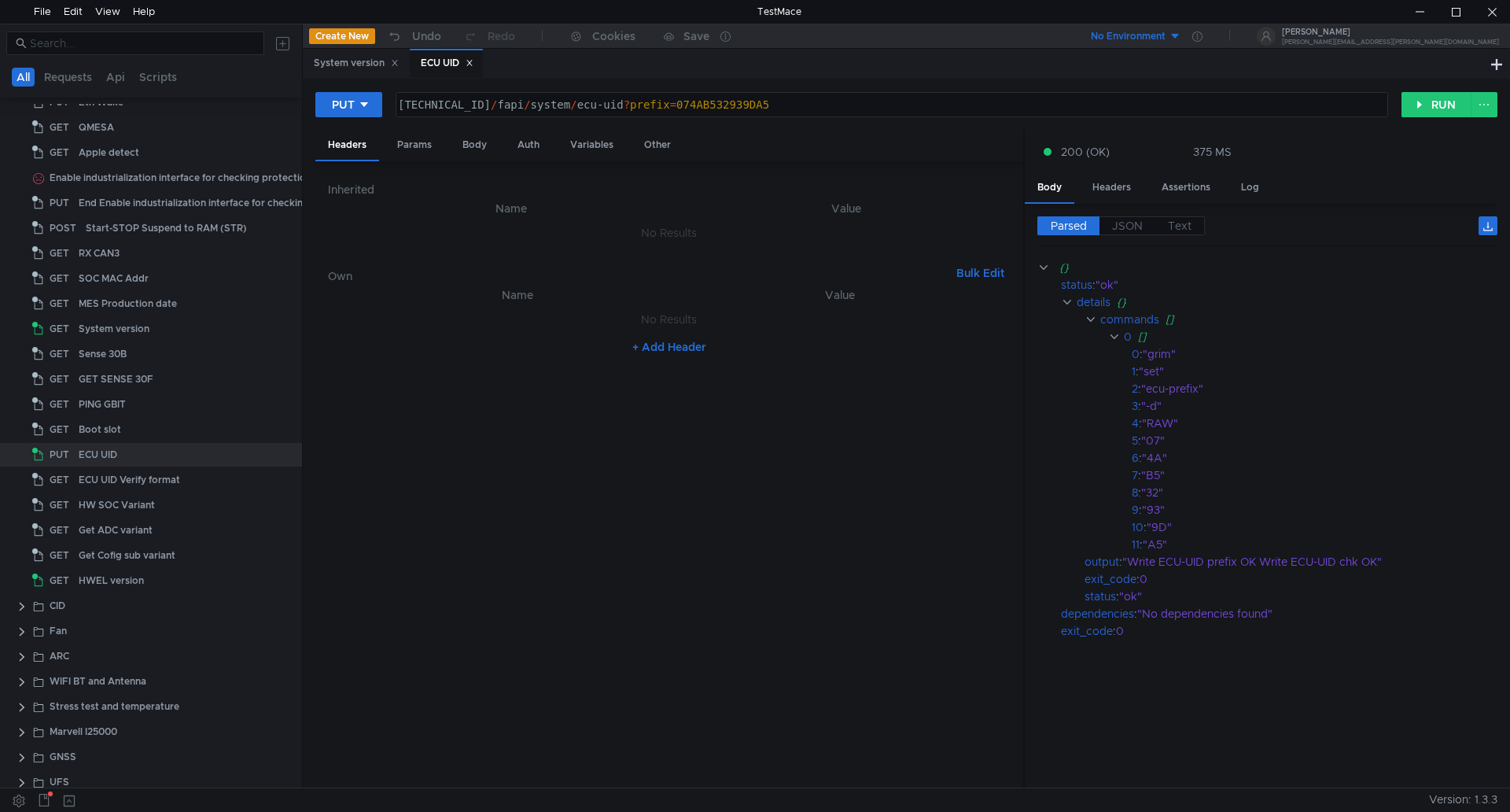
click at [473, 62] on icon at bounding box center [470, 63] width 8 height 8
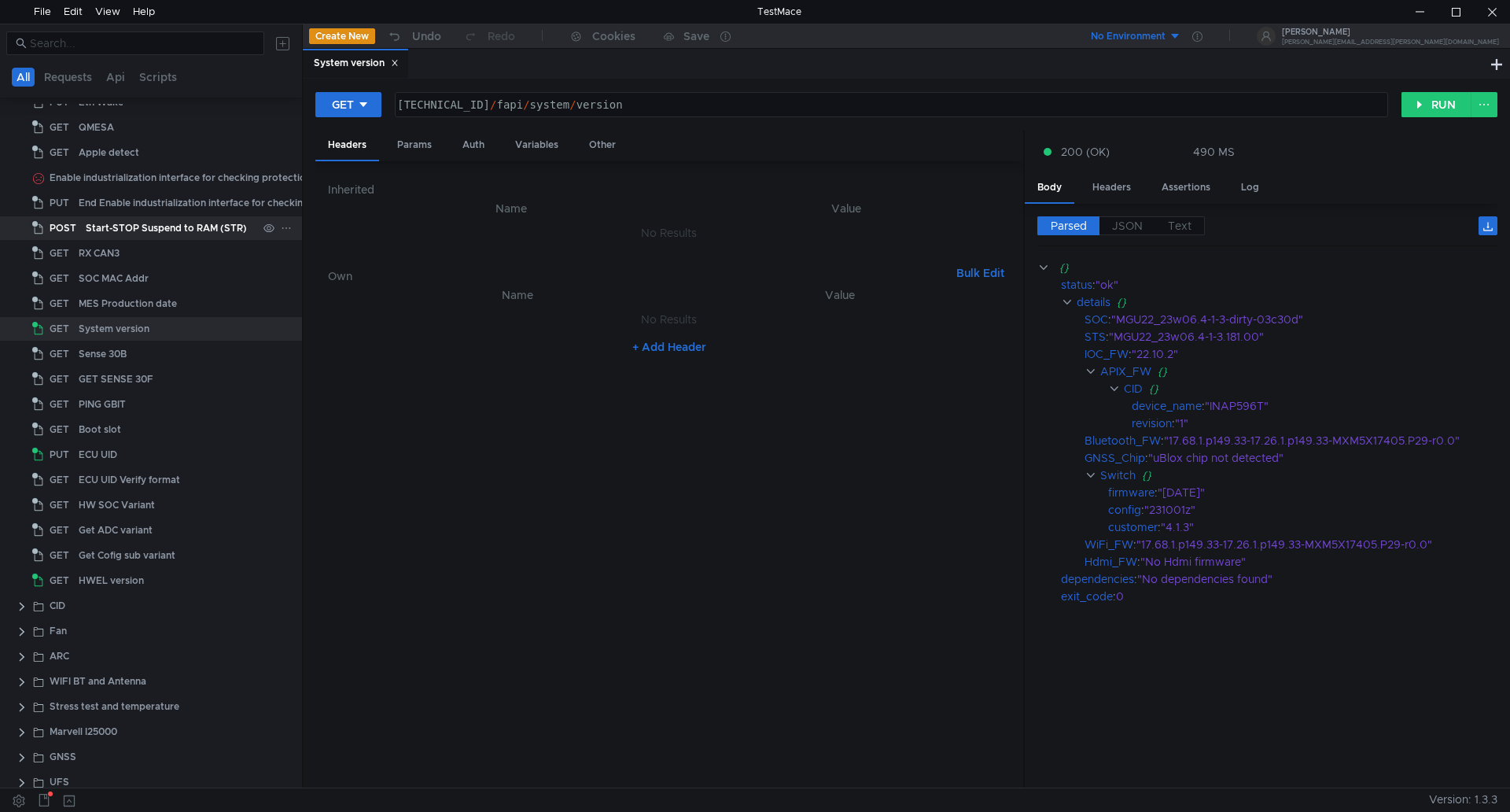
scroll to position [0, 0]
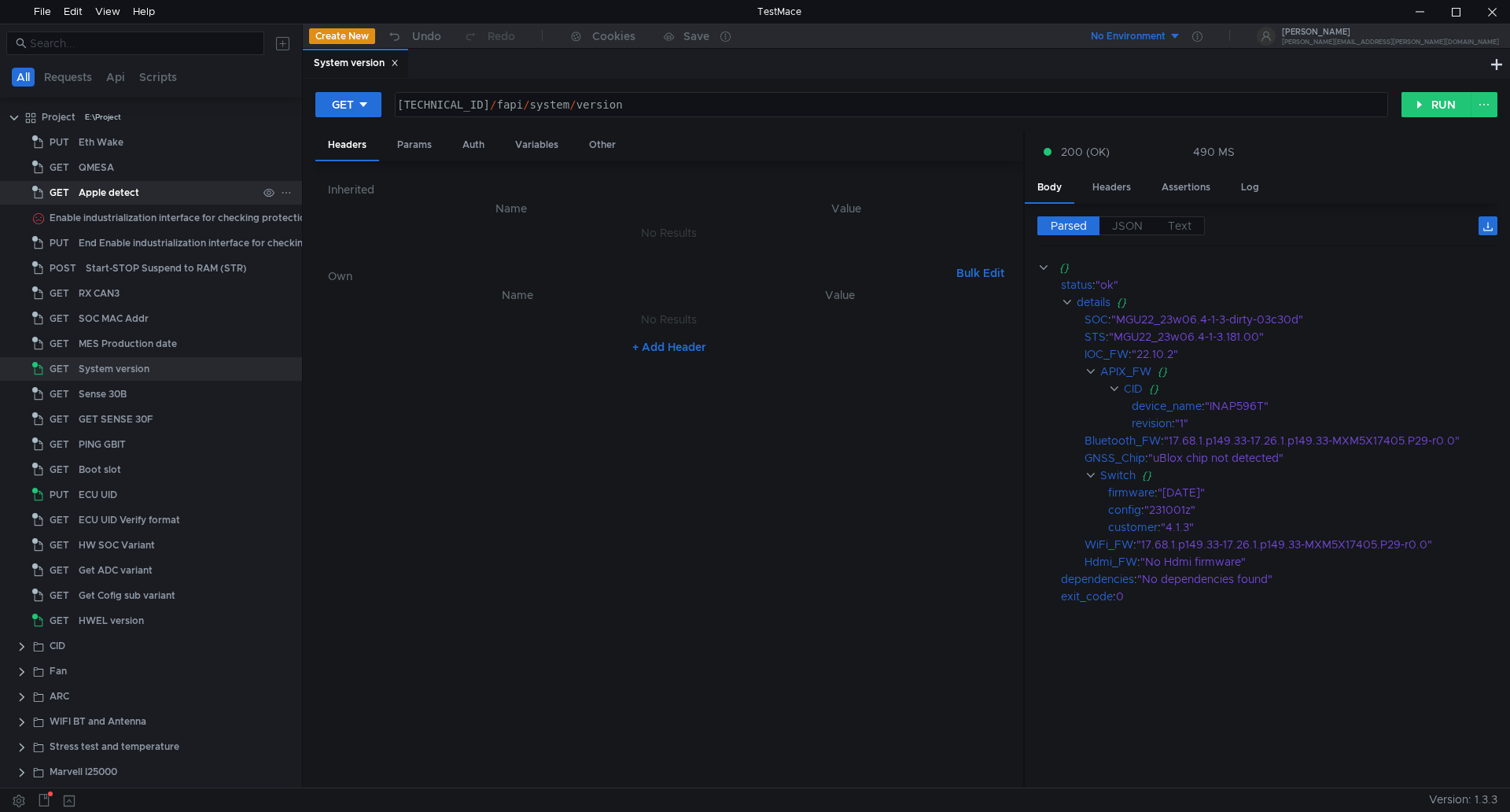
click at [103, 197] on div "Apple detect" at bounding box center [108, 193] width 60 height 24
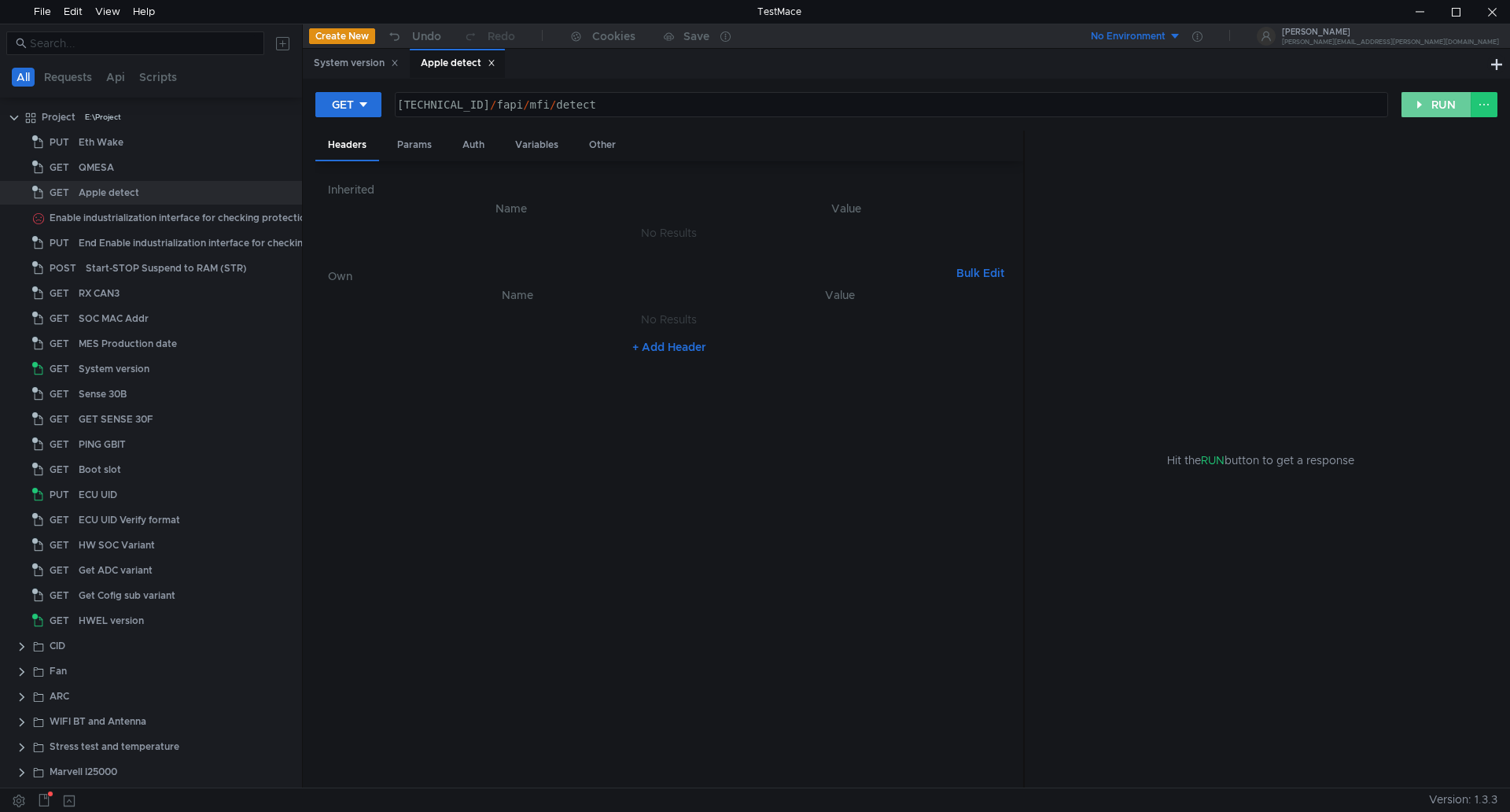
click at [1431, 100] on button "RUN" at bounding box center [1436, 104] width 70 height 25
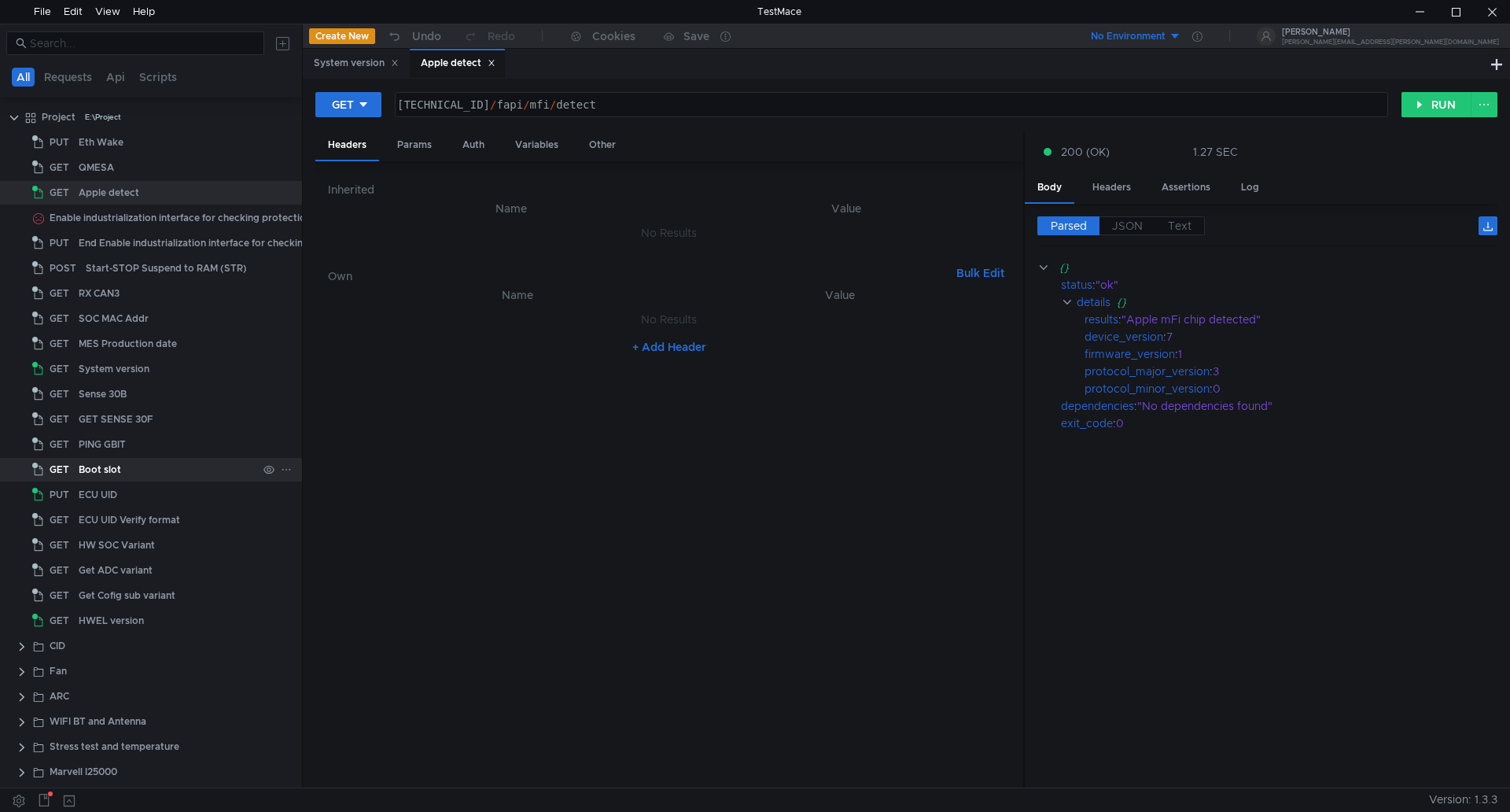
click at [111, 468] on div "Boot slot" at bounding box center [99, 469] width 42 height 24
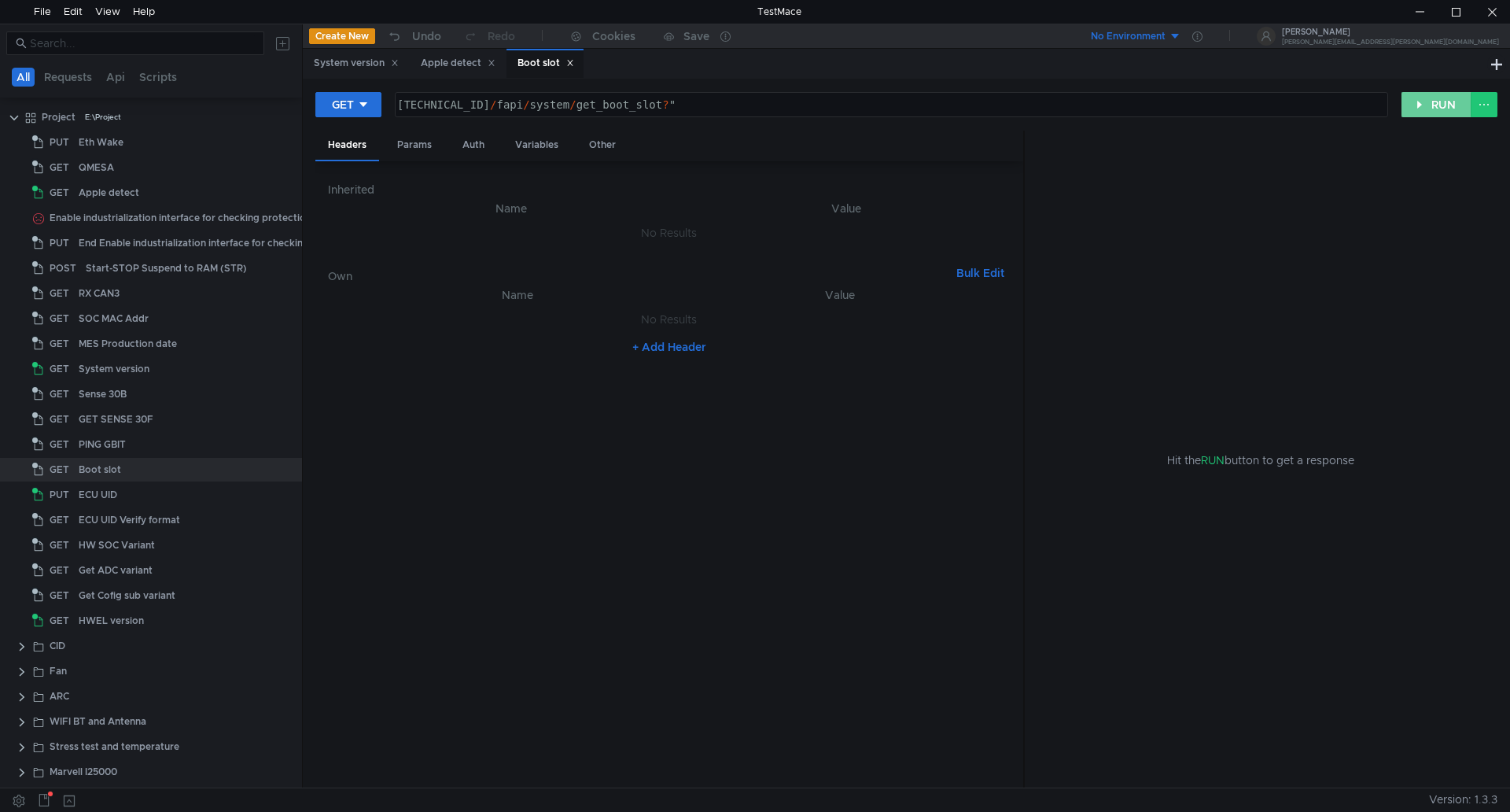
click at [1426, 103] on button "RUN" at bounding box center [1436, 104] width 70 height 25
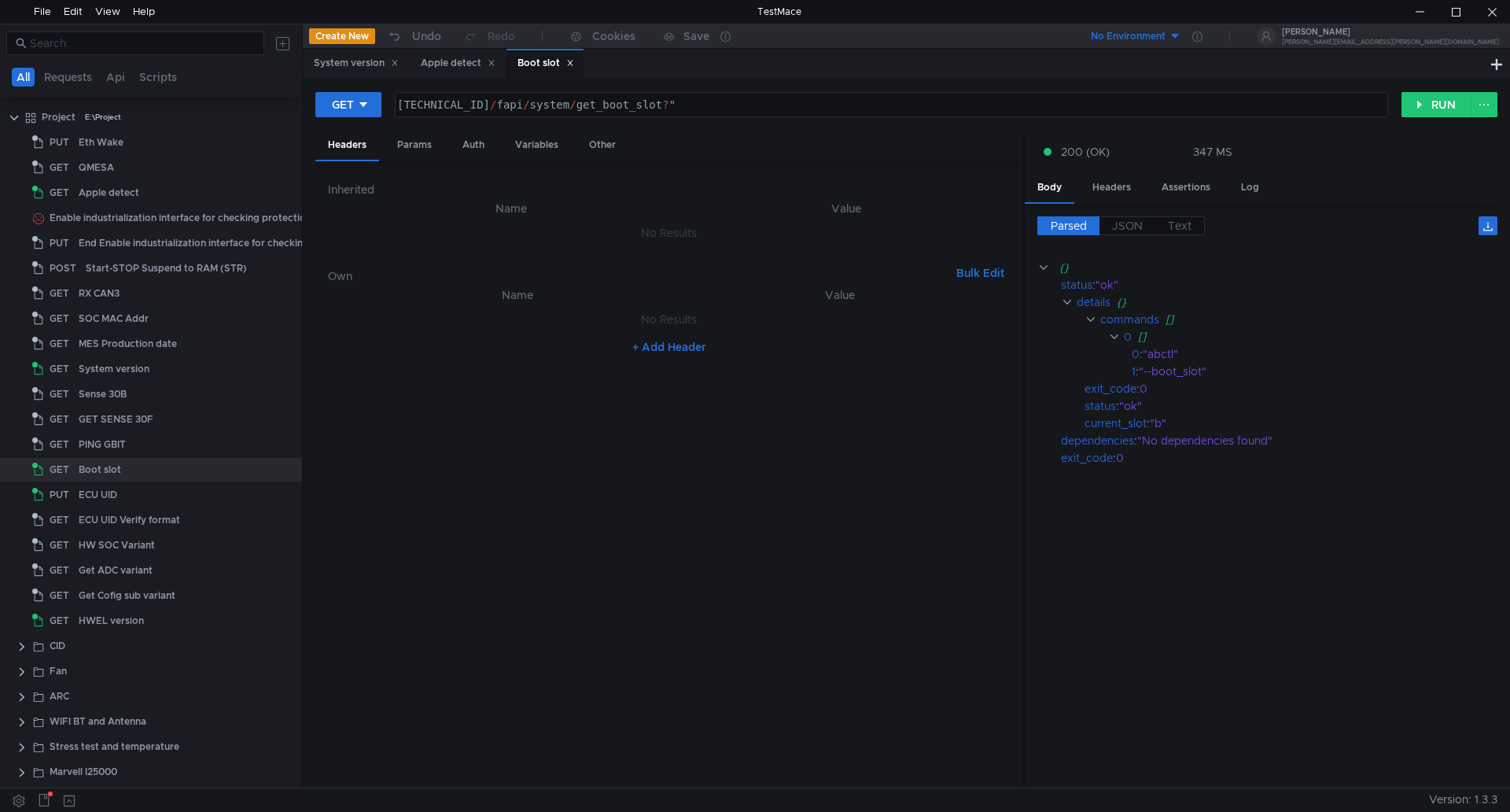
click at [583, 59] on div "Boot slot" at bounding box center [545, 64] width 77 height 30
click at [491, 65] on icon at bounding box center [492, 63] width 8 height 8
click at [478, 67] on icon at bounding box center [474, 63] width 8 height 8
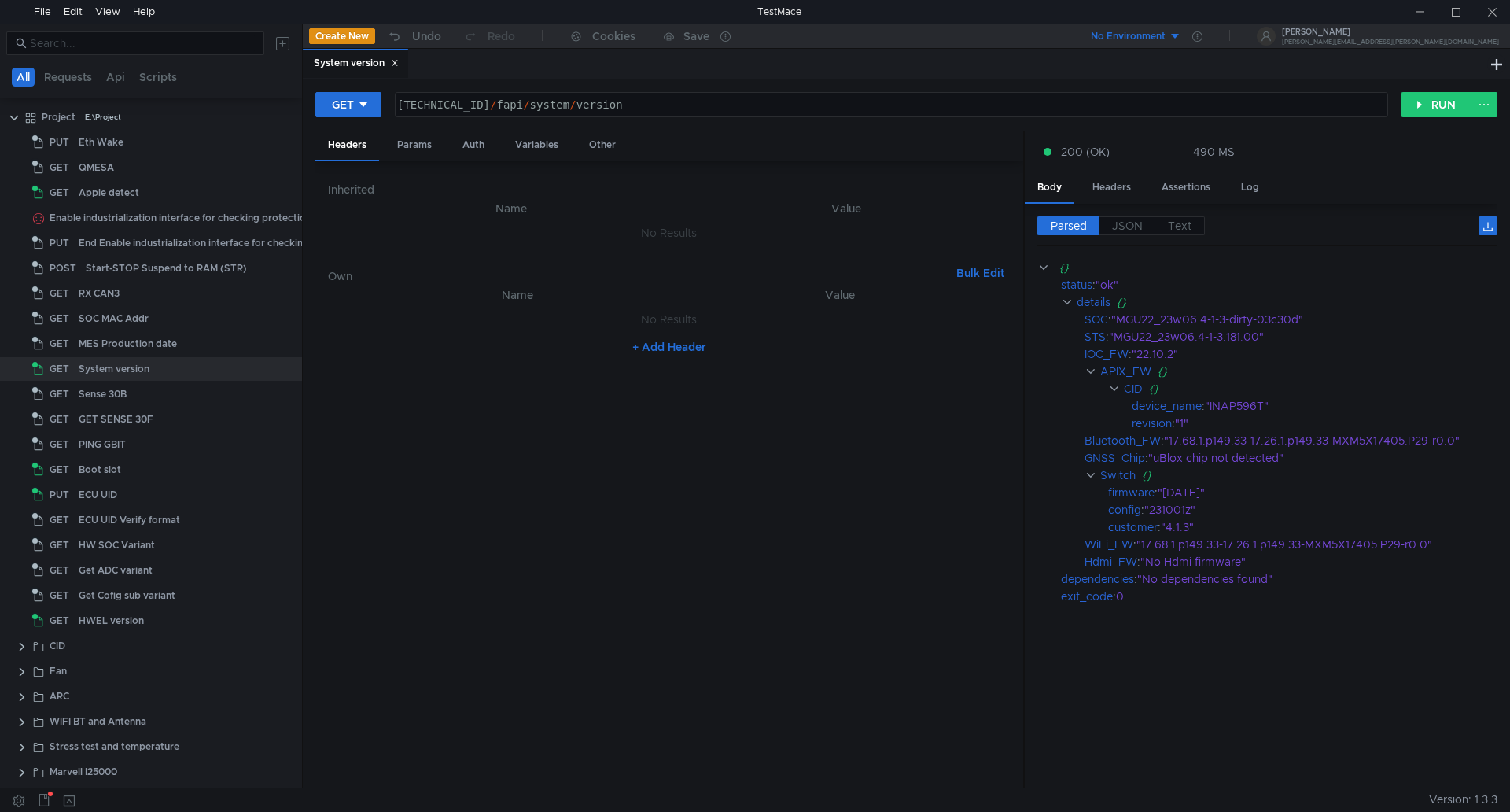
click at [349, 365] on nz-table "Name Value No Results + Add Header" at bounding box center [669, 531] width 683 height 490
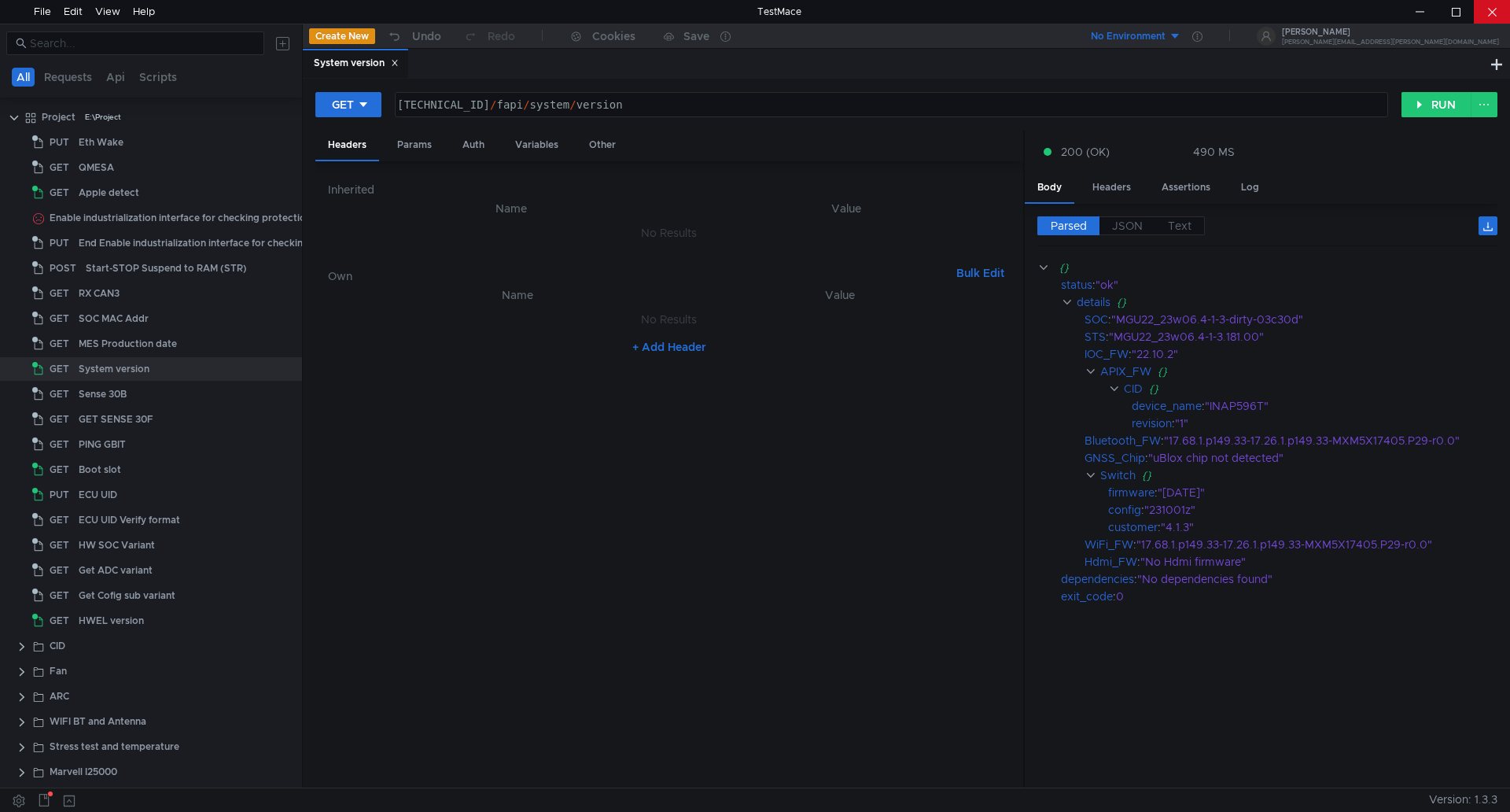
click at [1499, 18] on div at bounding box center [1493, 12] width 36 height 24
